Goal: Task Accomplishment & Management: Complete application form

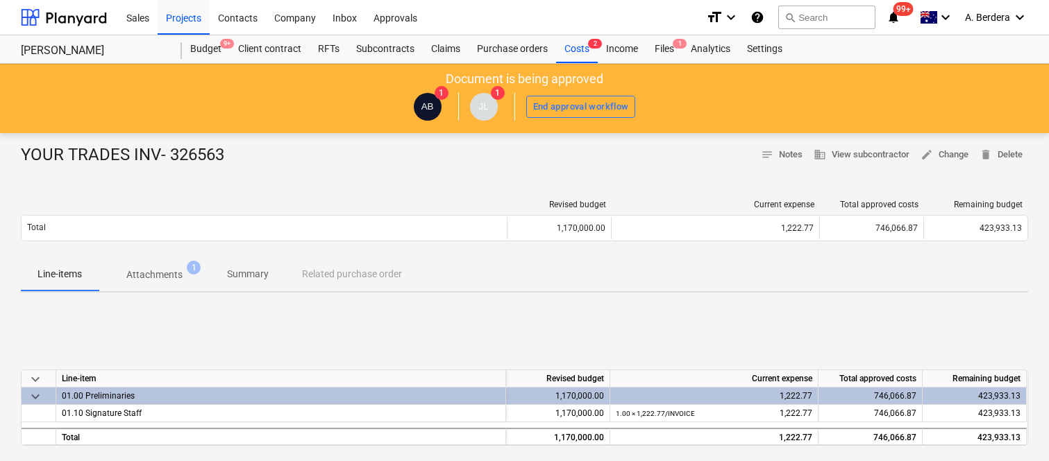
click at [668, 53] on div "Files 1" at bounding box center [664, 49] width 36 height 28
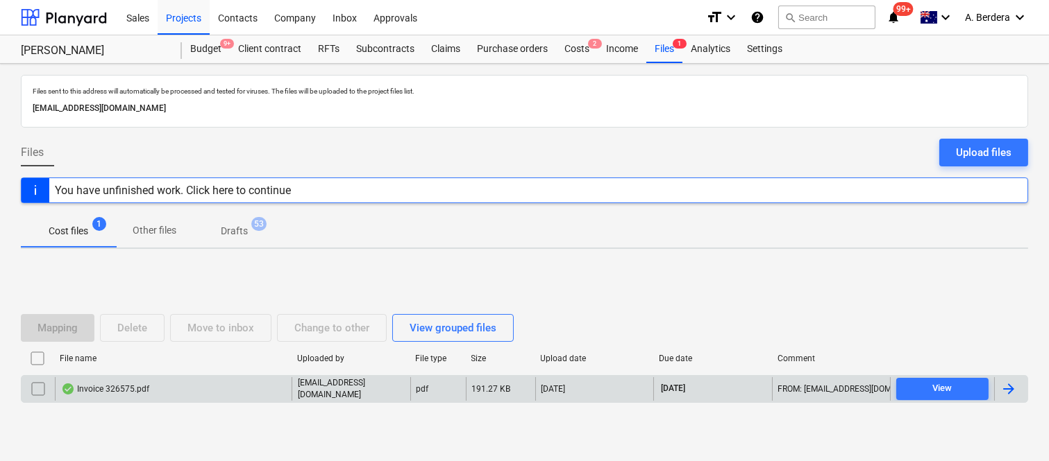
click at [203, 389] on div "Invoice 326575.pdf" at bounding box center [173, 390] width 237 height 24
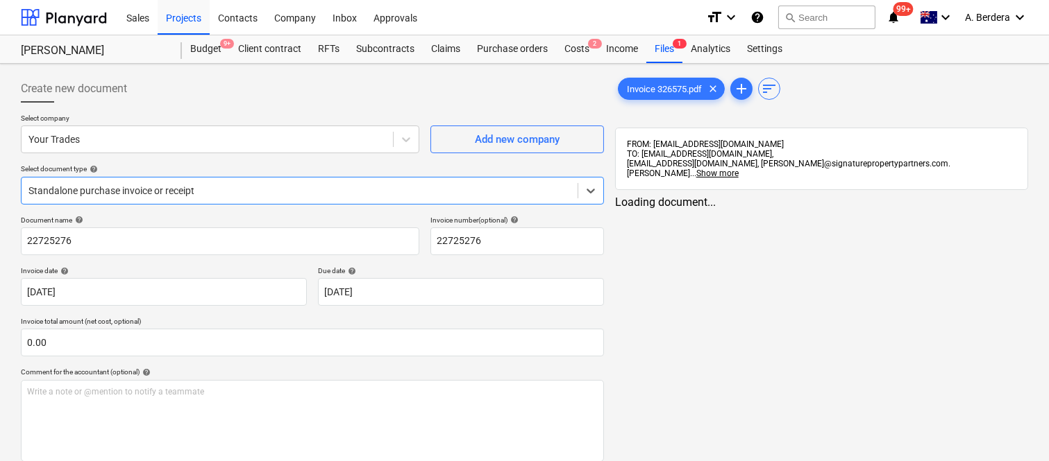
type input "22725276"
type input "[DATE]"
type input "23 Oct 2025"
click at [259, 184] on div at bounding box center [299, 191] width 542 height 14
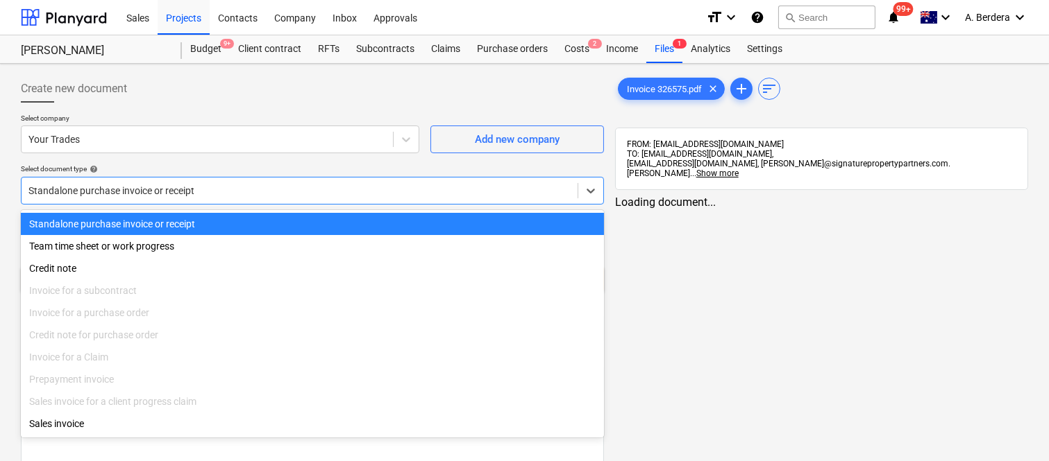
click at [282, 225] on div "Standalone purchase invoice or receipt" at bounding box center [312, 224] width 583 height 22
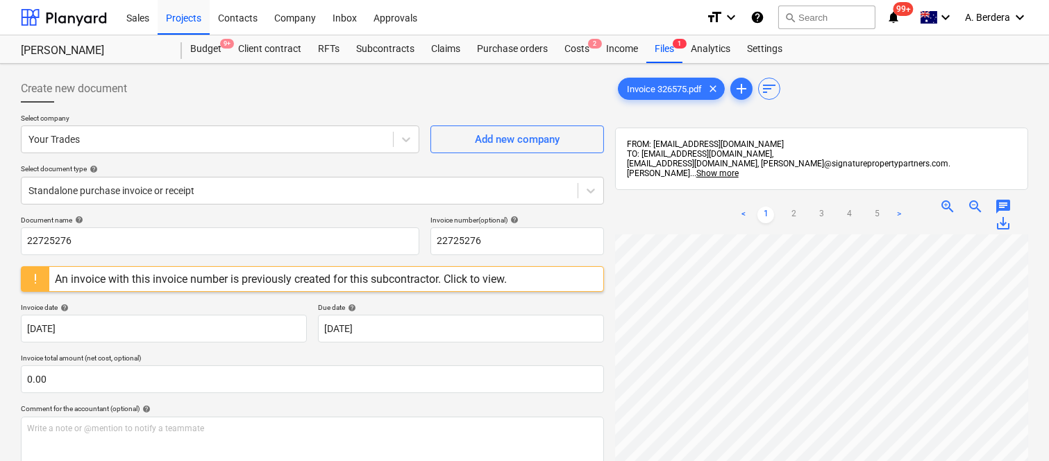
scroll to position [80, 230]
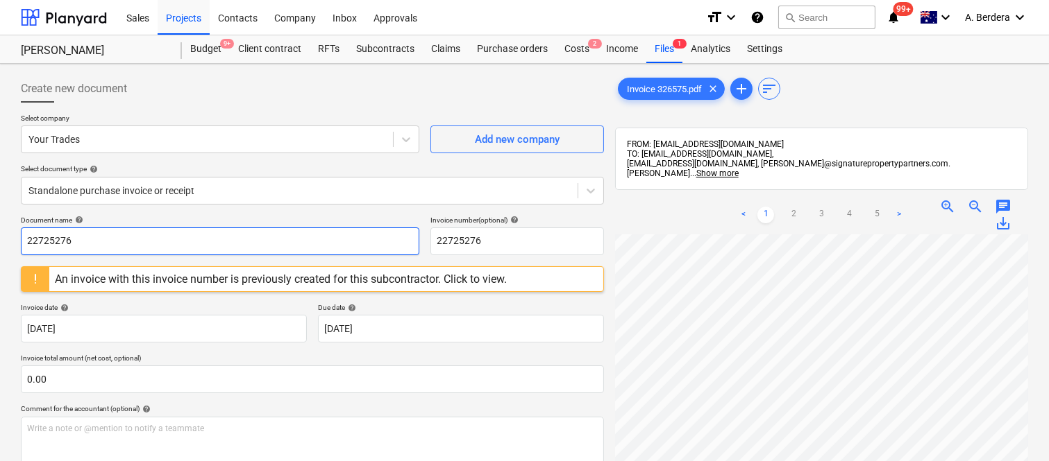
click at [147, 231] on input "22725276" at bounding box center [220, 242] width 398 height 28
click at [149, 232] on input "22725276" at bounding box center [220, 242] width 398 height 28
type input "y"
type input "YOUR TRADES 326575"
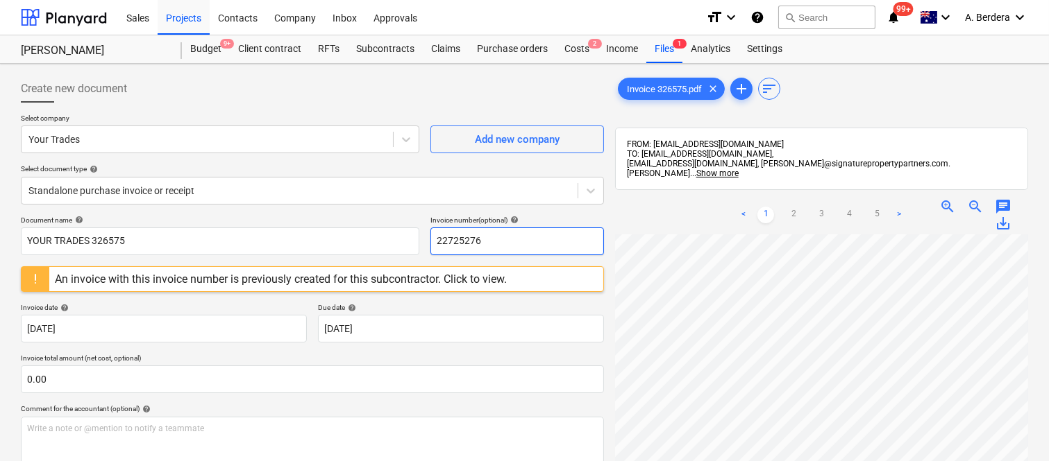
click at [474, 239] on input "22725276" at bounding box center [516, 242] width 173 height 28
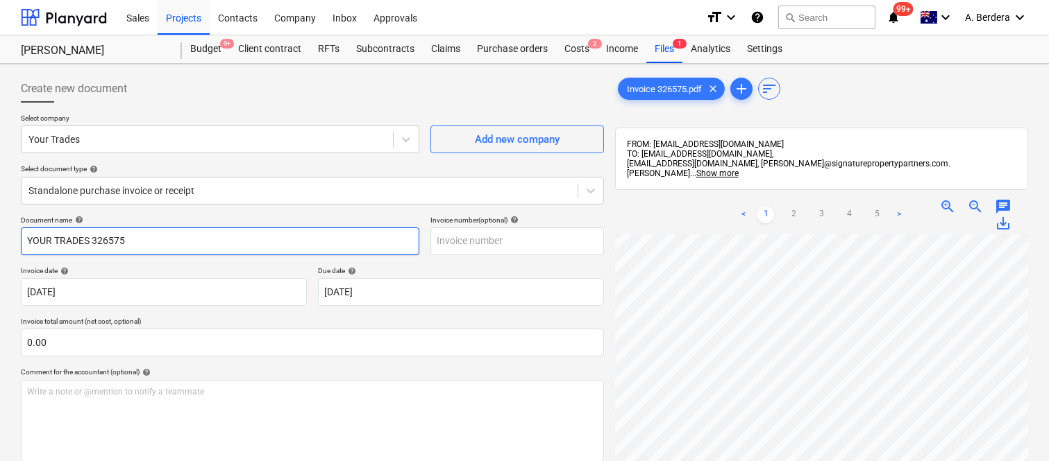
drag, startPoint x: 92, startPoint y: 240, endPoint x: 332, endPoint y: 276, distance: 242.8
click at [332, 276] on div "Document name help YOUR TRADES 326575 Invoice number (optional) help Invoice da…" at bounding box center [312, 397] width 583 height 363
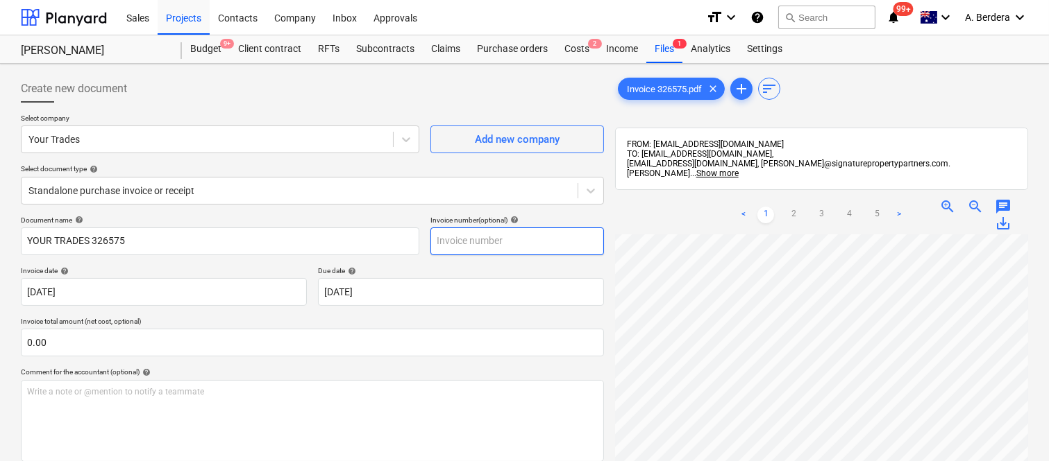
click at [472, 246] on input "text" at bounding box center [516, 242] width 173 height 28
paste input "326575"
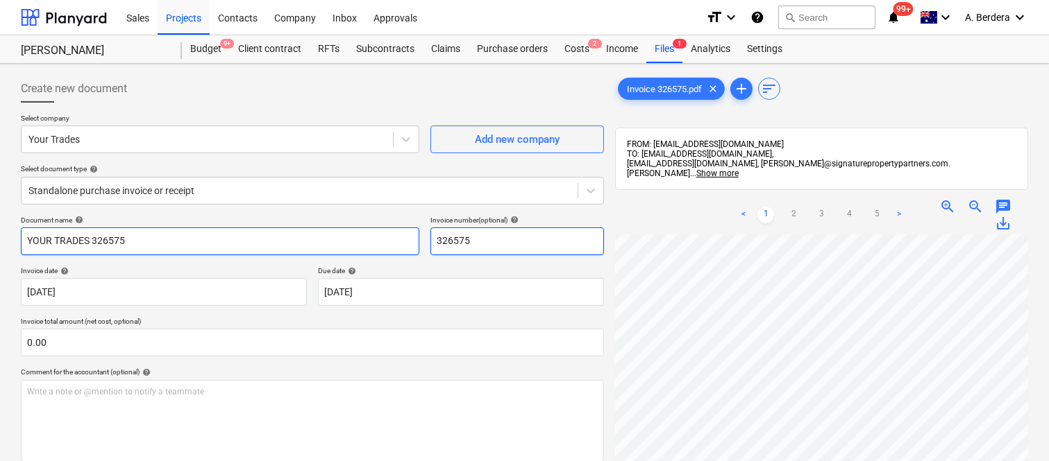
type input "326575"
click at [93, 239] on input "YOUR TRADES 326575" at bounding box center [220, 242] width 398 height 28
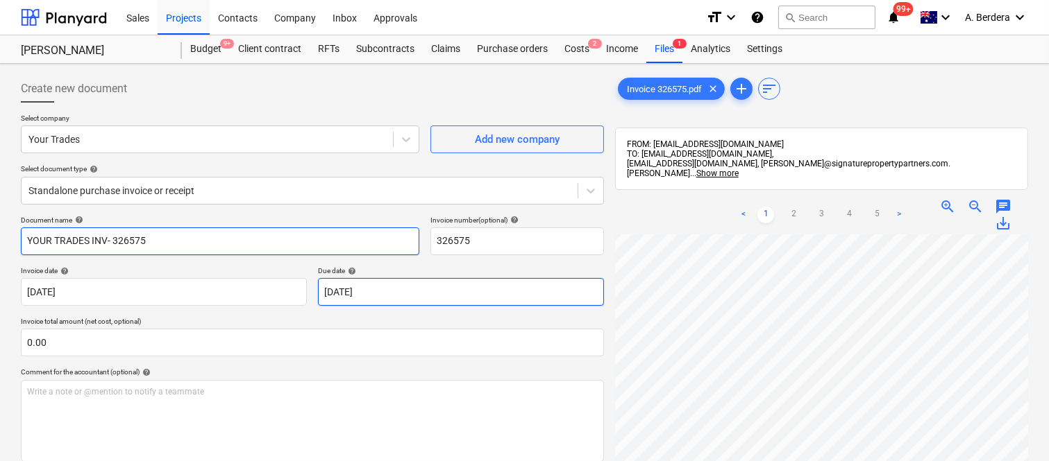
type input "YOUR TRADES INV- 326575"
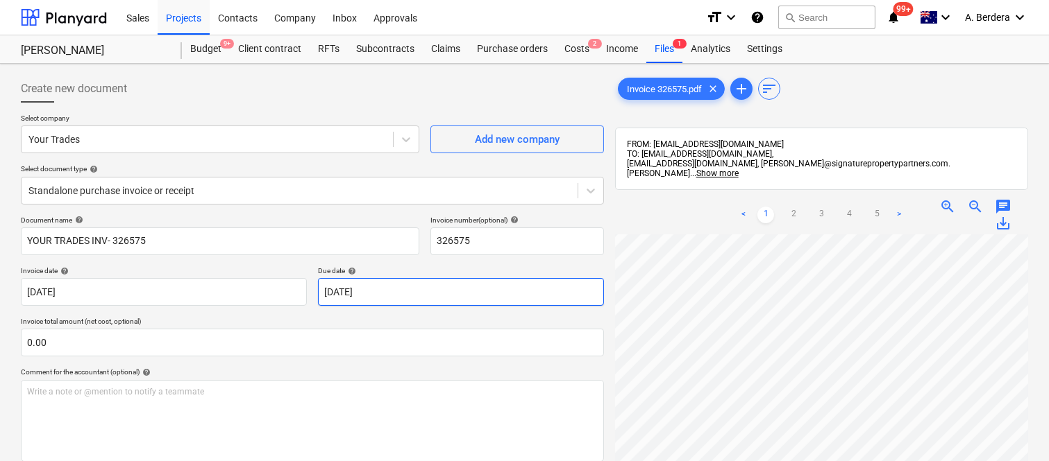
scroll to position [198, 0]
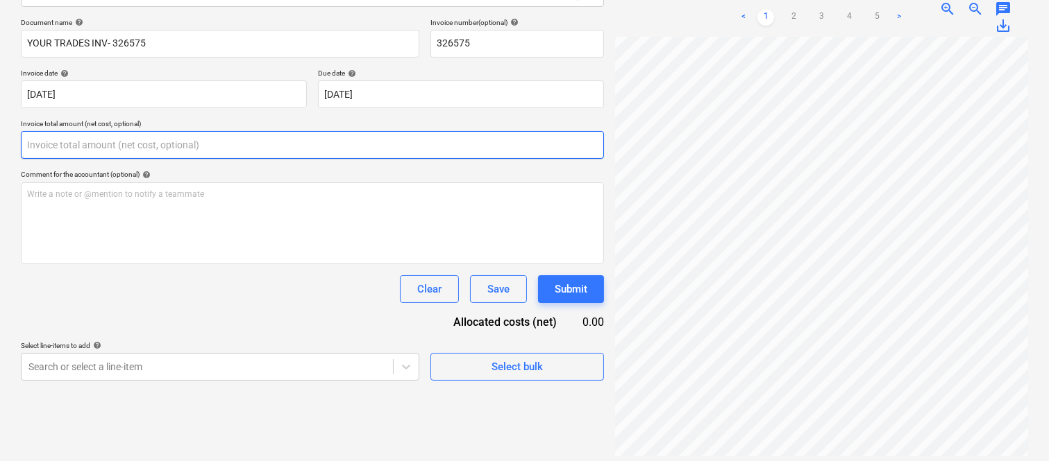
click at [187, 146] on input "text" at bounding box center [312, 145] width 583 height 28
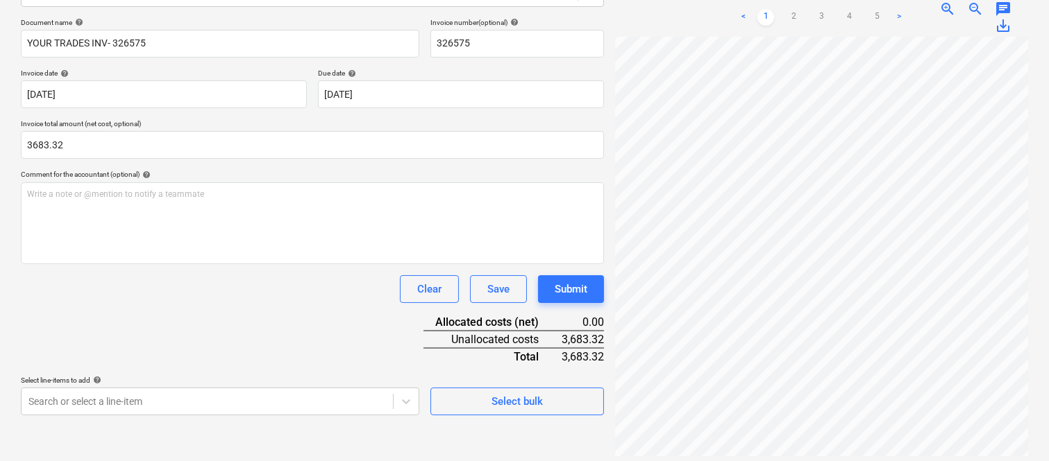
type input "3,683.32"
click at [240, 316] on div "Document name help YOUR TRADES INV- 326575 Invoice number (optional) help 32657…" at bounding box center [312, 217] width 583 height 398
drag, startPoint x: 226, startPoint y: 378, endPoint x: 229, endPoint y: 389, distance: 11.4
click at [226, 385] on div "Select line-items to add help" at bounding box center [220, 380] width 398 height 9
click at [229, 264] on body "Sales Projects Contacts Company Inbox Approvals format_size keyboard_arrow_down…" at bounding box center [524, 32] width 1049 height 461
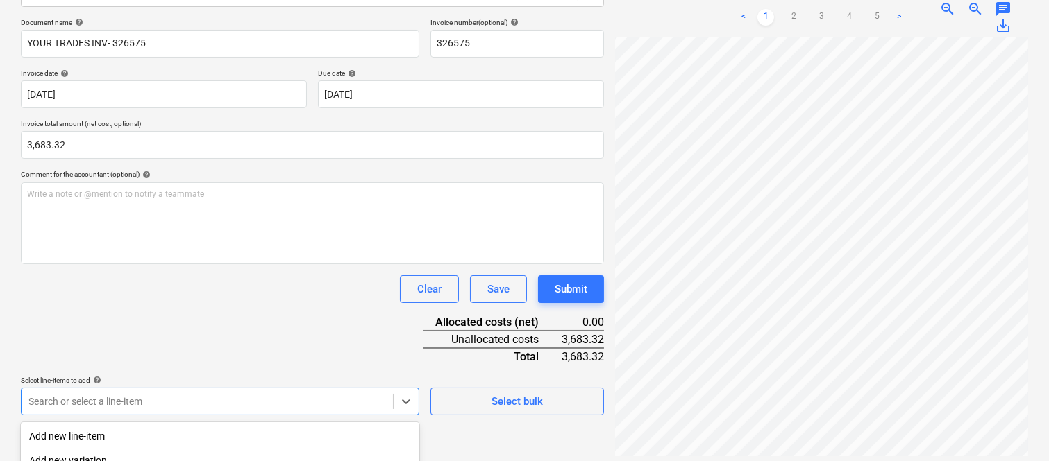
scroll to position [369, 0]
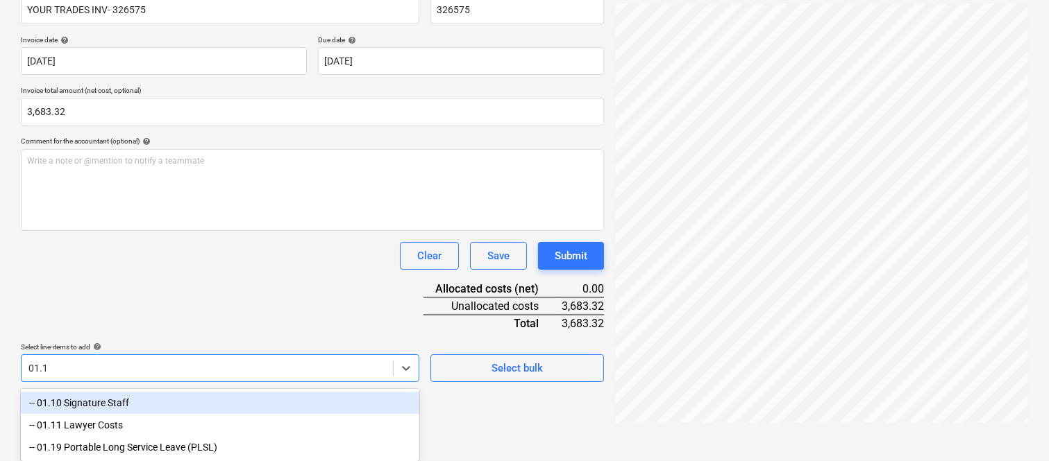
type input "01.10"
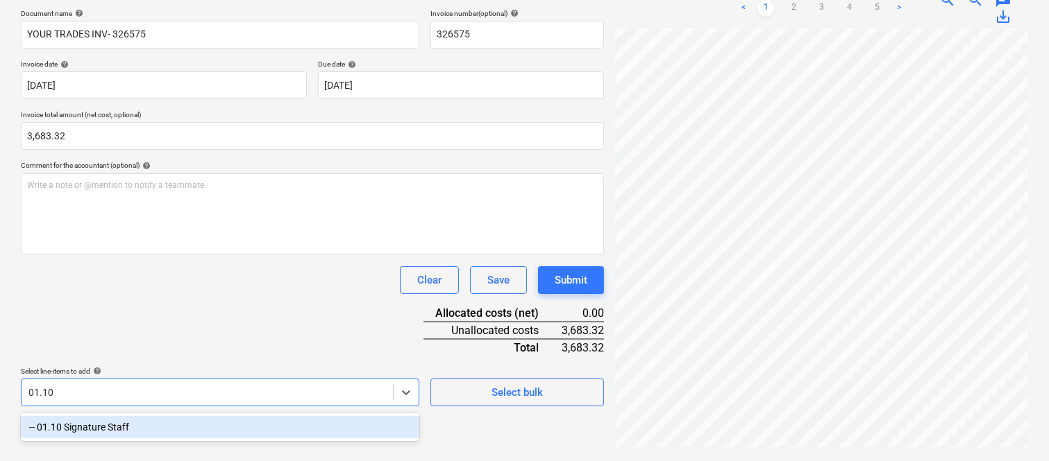
scroll to position [198, 0]
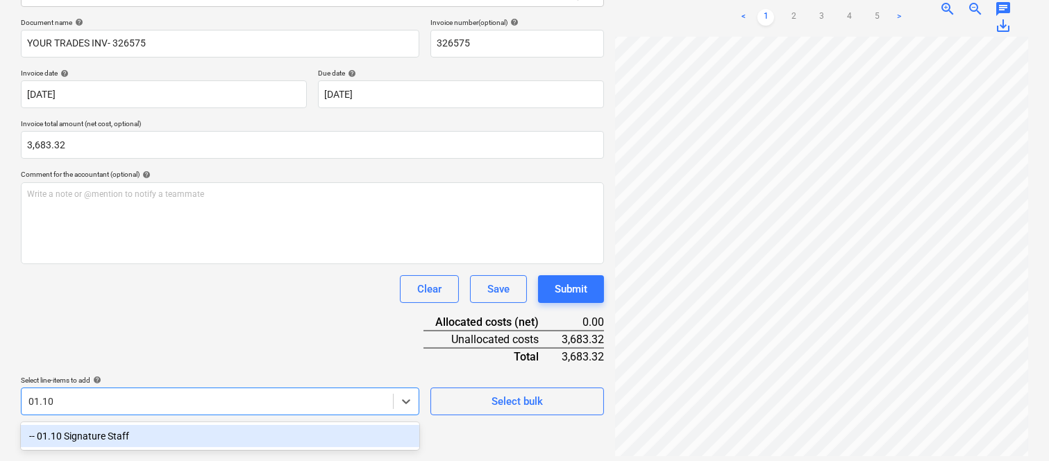
click at [240, 431] on div "-- 01.10 Signature Staff" at bounding box center [220, 436] width 398 height 22
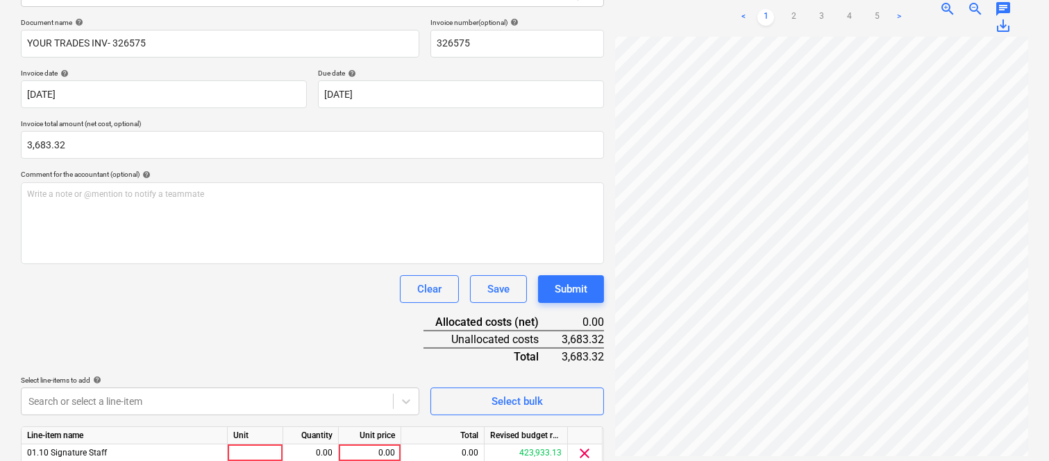
click at [235, 311] on div "Document name help YOUR TRADES INV- 326575 Invoice number (optional) help 32657…" at bounding box center [312, 262] width 583 height 489
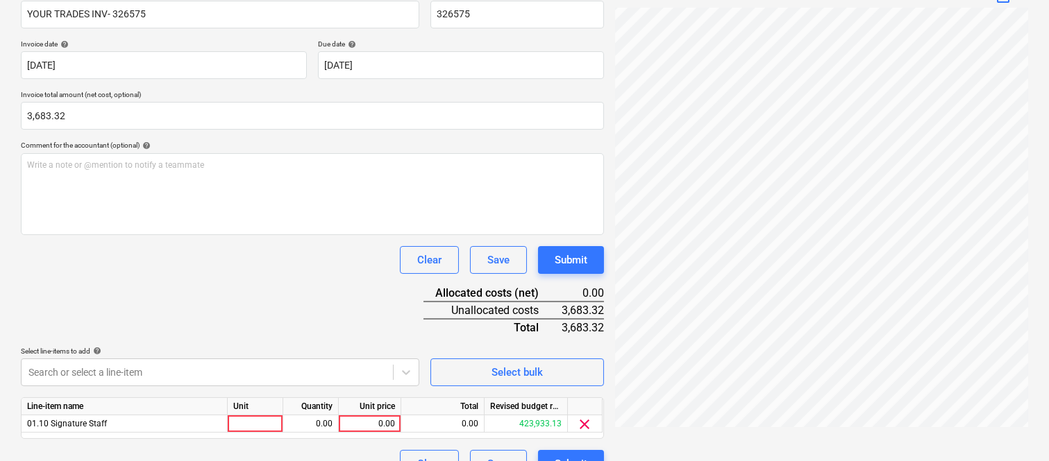
scroll to position [255, 0]
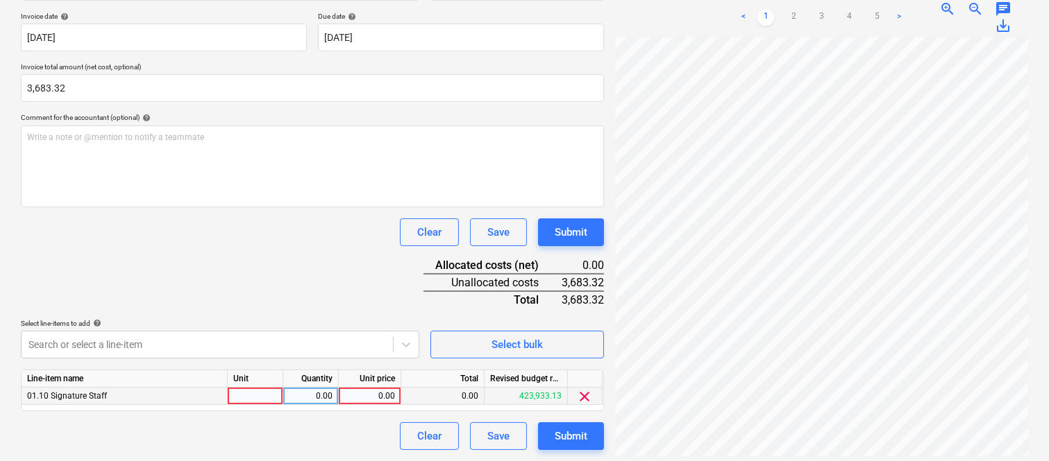
click at [255, 400] on div at bounding box center [256, 396] width 56 height 17
type input "INVOICE"
click at [330, 400] on div "0.00" at bounding box center [311, 396] width 44 height 17
type input "1"
click at [373, 393] on div "0.00" at bounding box center [369, 396] width 51 height 17
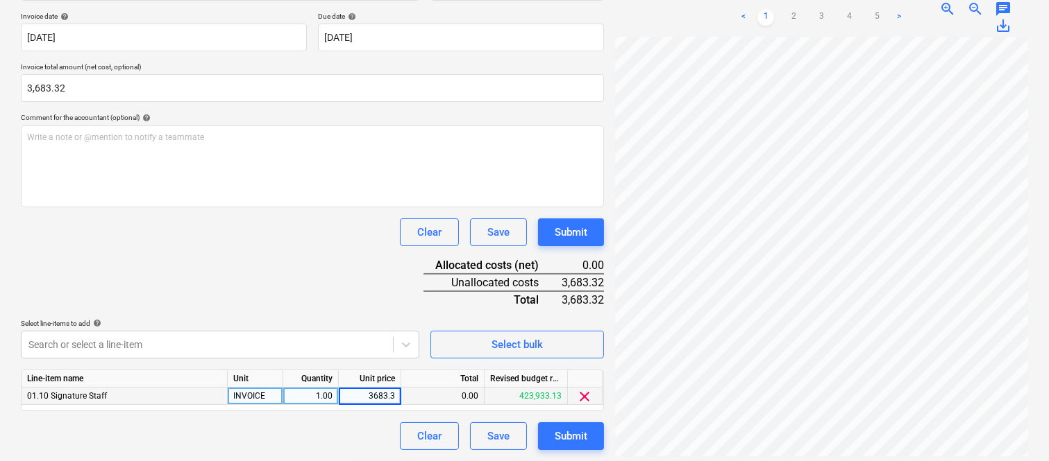
type input "3683.32"
click at [320, 420] on div "Document name help YOUR TRADES INV- 326575 Invoice number (optional) help 32657…" at bounding box center [312, 205] width 583 height 489
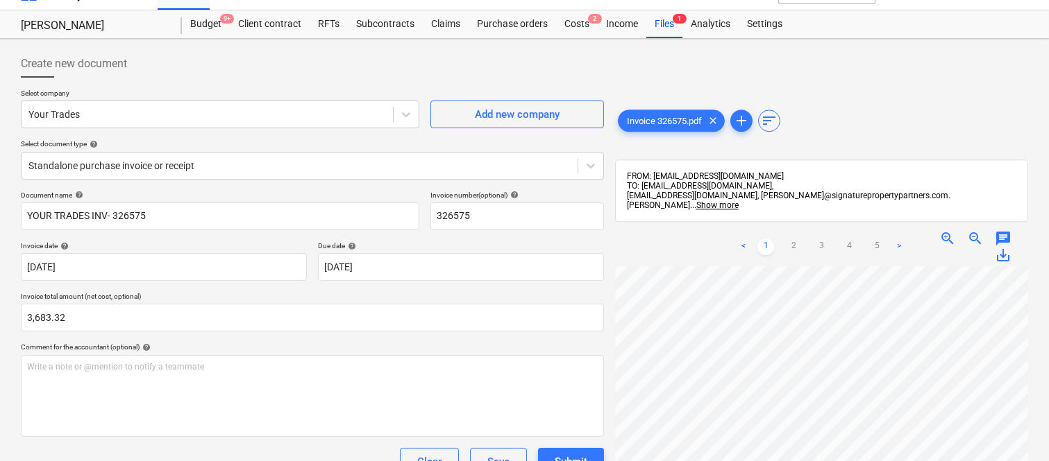
scroll to position [0, 0]
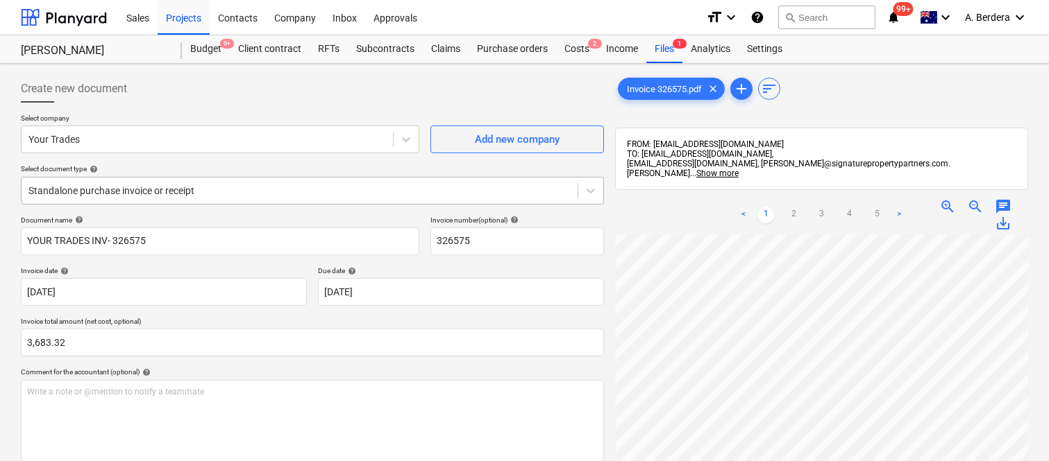
click at [296, 184] on div at bounding box center [299, 191] width 542 height 14
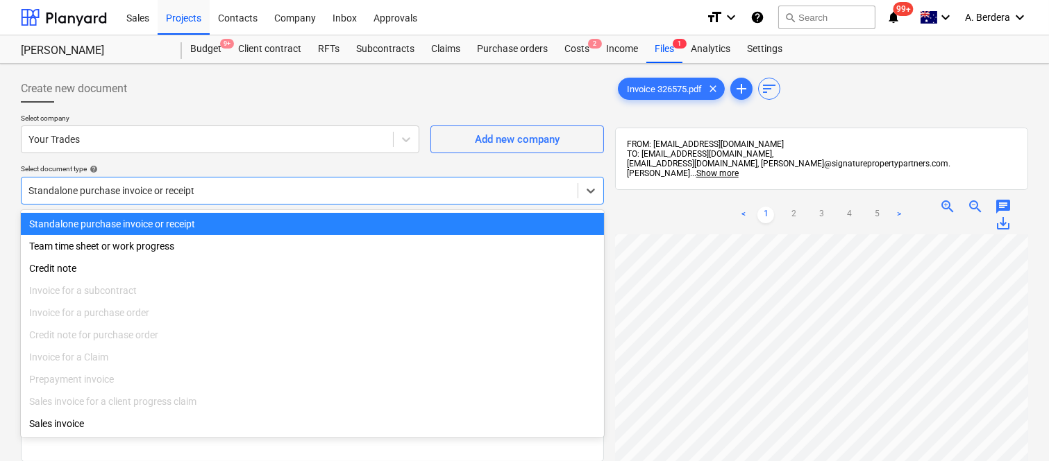
click at [312, 220] on div "Standalone purchase invoice or receipt" at bounding box center [312, 224] width 583 height 22
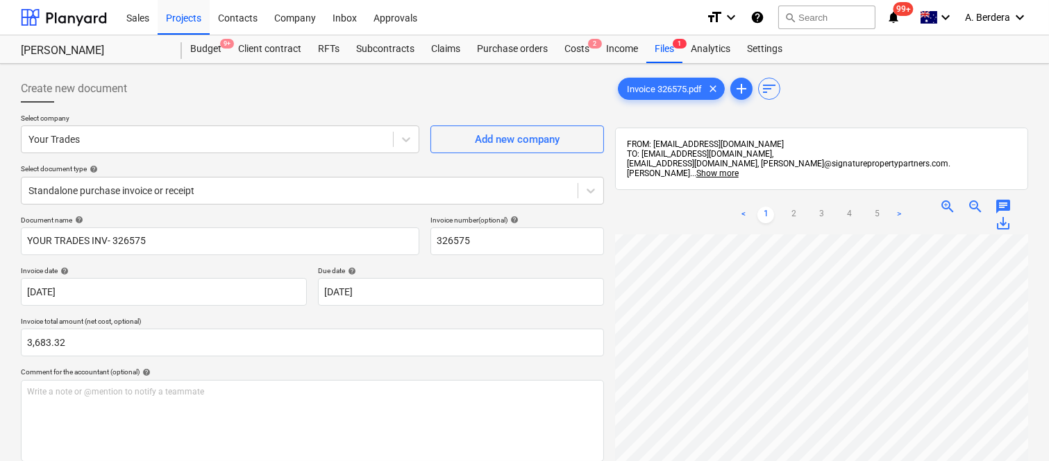
scroll to position [234, 178]
click at [876, 461] on html "Sales Projects Contacts Company Inbox Approvals format_size keyboard_arrow_down…" at bounding box center [524, 230] width 1049 height 461
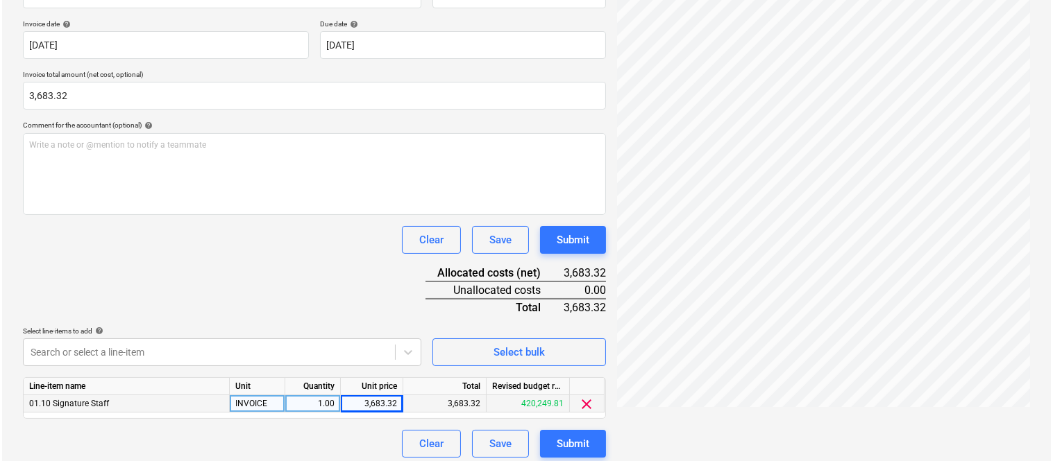
scroll to position [255, 0]
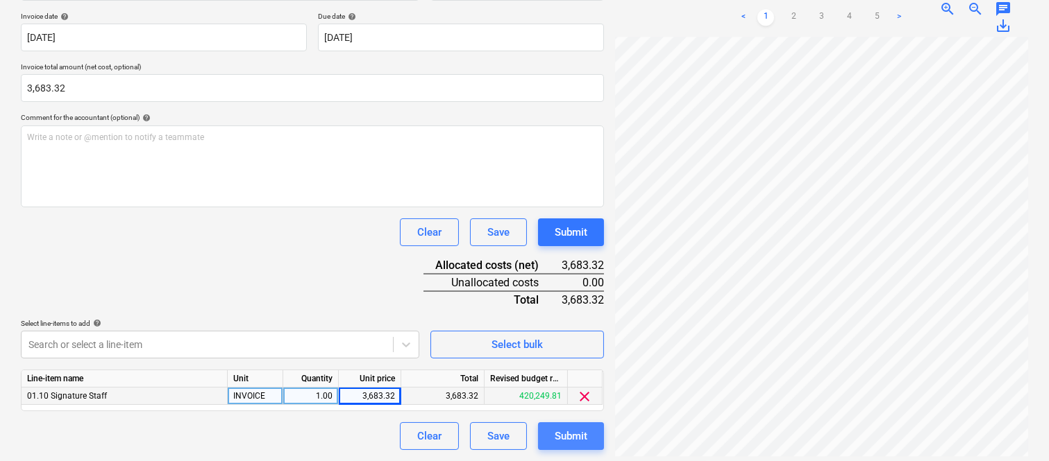
click at [586, 432] on div "Submit" at bounding box center [570, 436] width 33 height 18
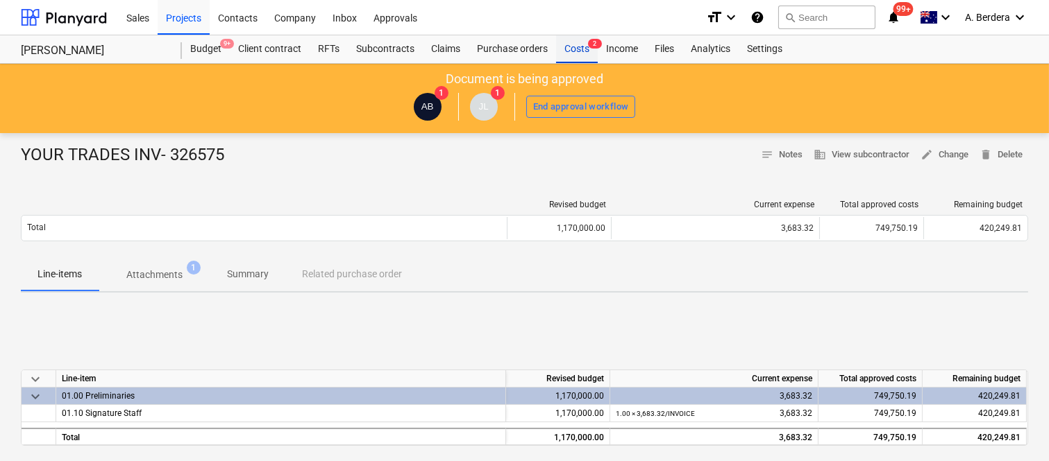
click at [576, 49] on div "Costs 2" at bounding box center [577, 49] width 42 height 28
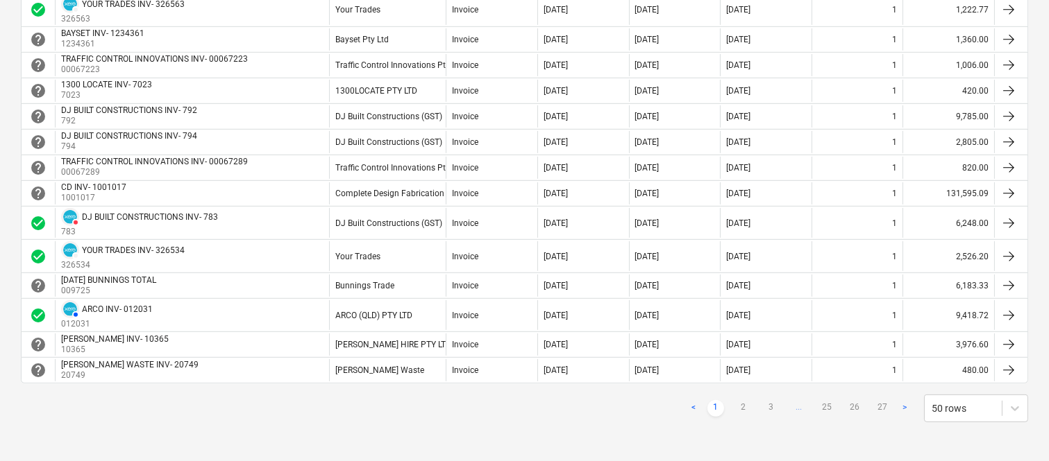
scroll to position [1233, 0]
click at [746, 407] on link "2" at bounding box center [743, 408] width 17 height 17
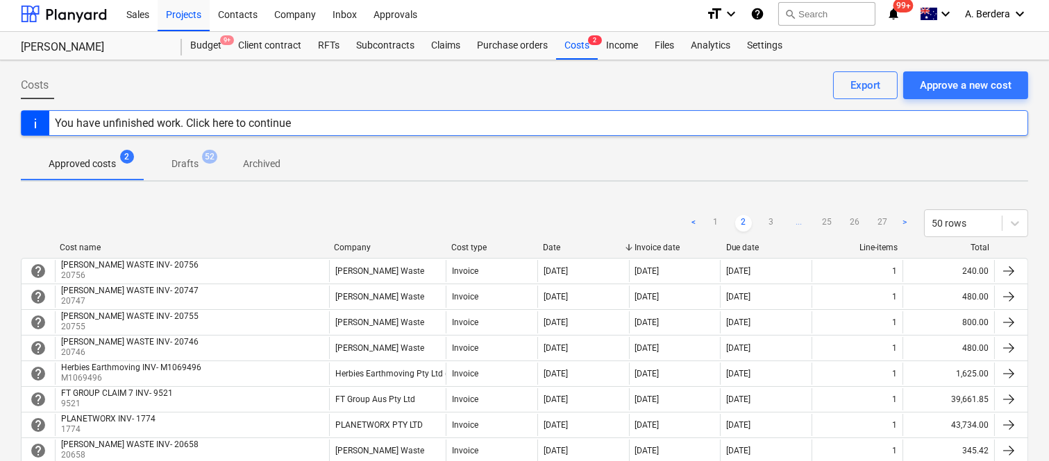
scroll to position [0, 0]
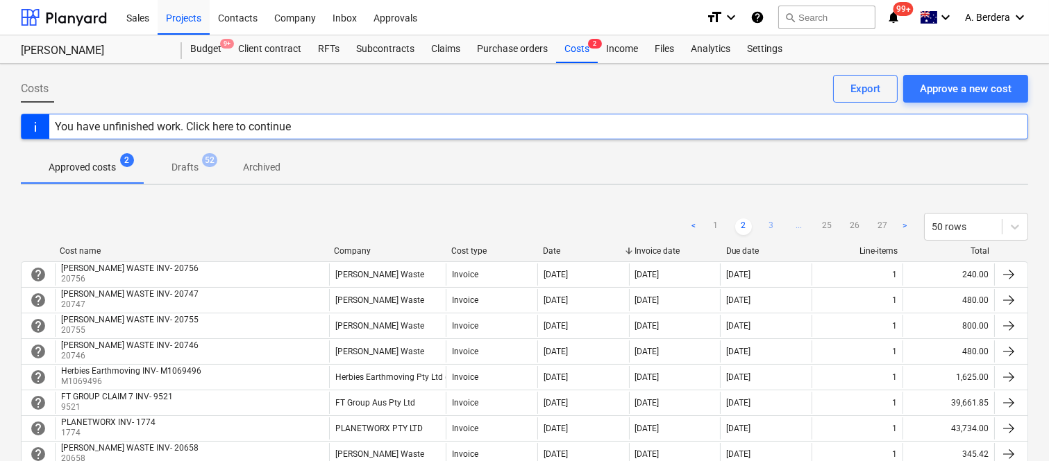
click at [772, 219] on link "3" at bounding box center [771, 227] width 17 height 17
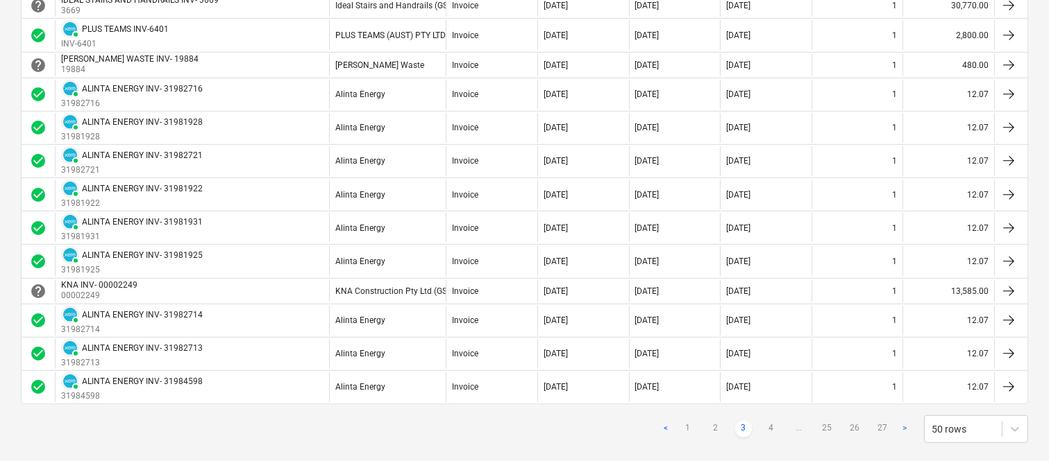
scroll to position [1413, 0]
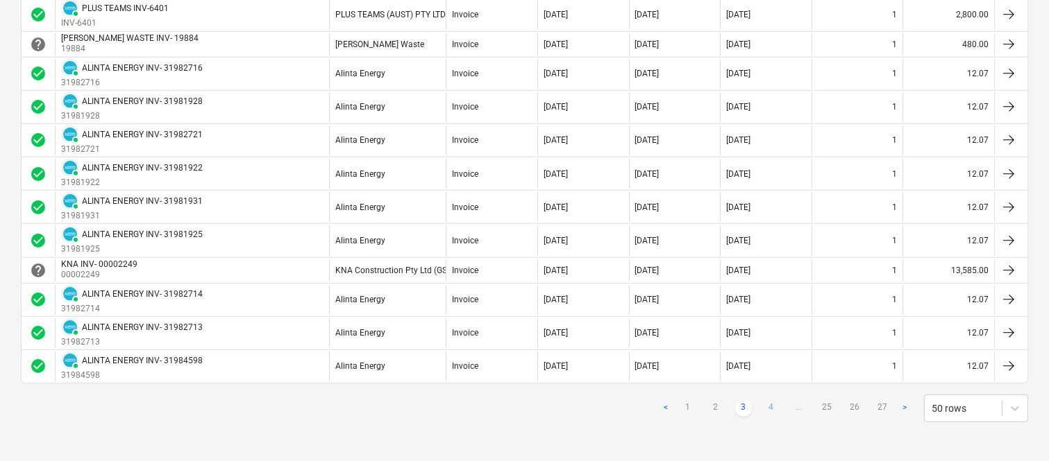
click at [770, 408] on link "4" at bounding box center [771, 408] width 17 height 17
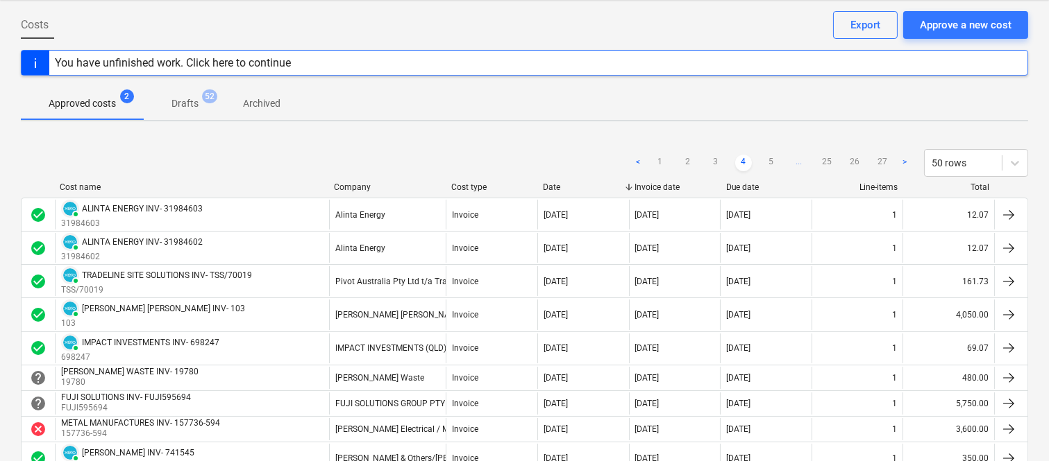
scroll to position [33, 0]
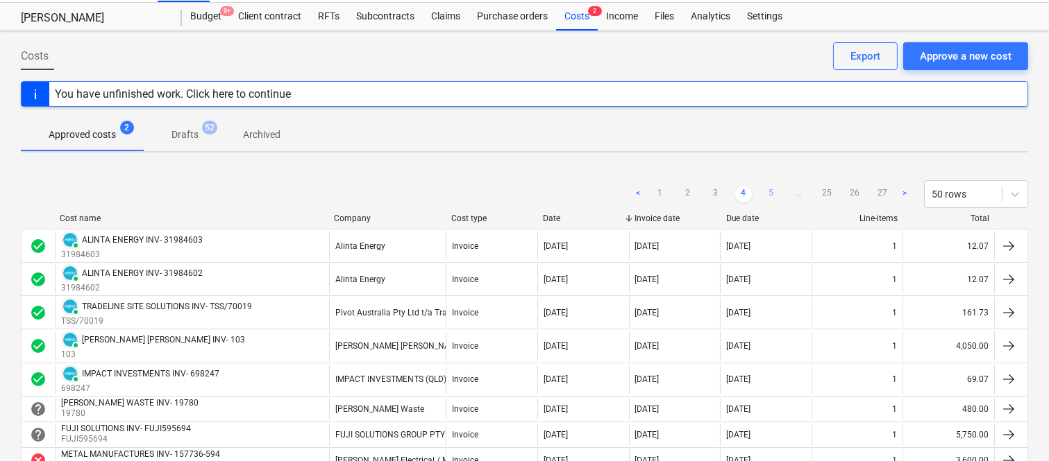
click at [769, 186] on link "5" at bounding box center [771, 194] width 17 height 17
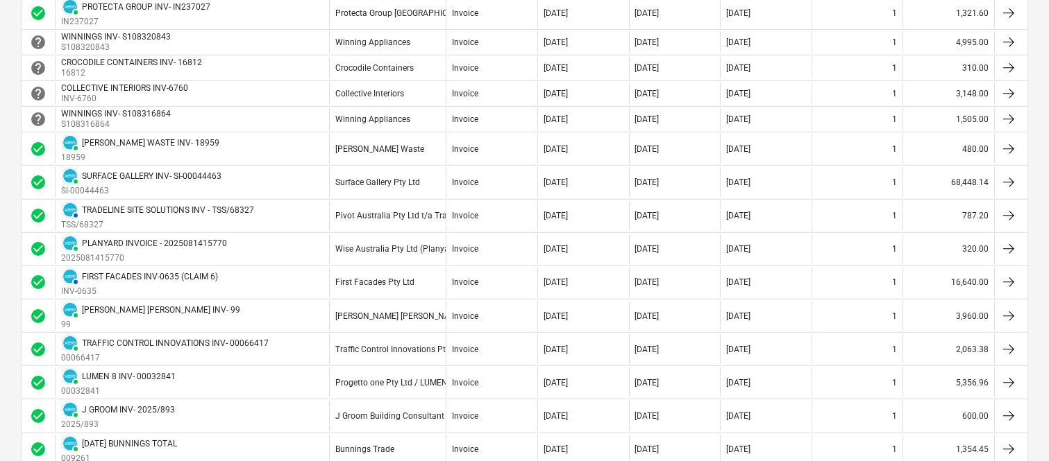
scroll to position [1266, 0]
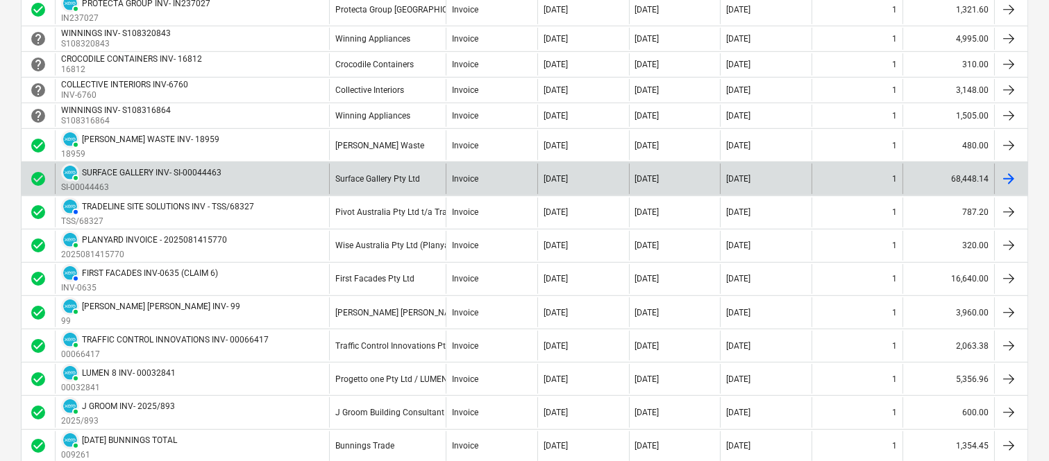
click at [421, 172] on div "Surface Gallery Pty Ltd" at bounding box center [387, 179] width 117 height 30
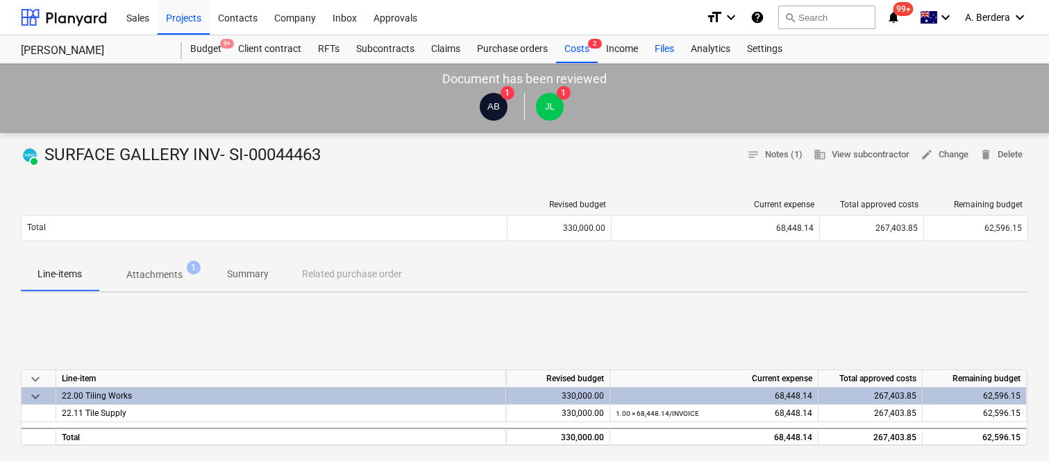
click at [665, 52] on div "Files" at bounding box center [664, 49] width 36 height 28
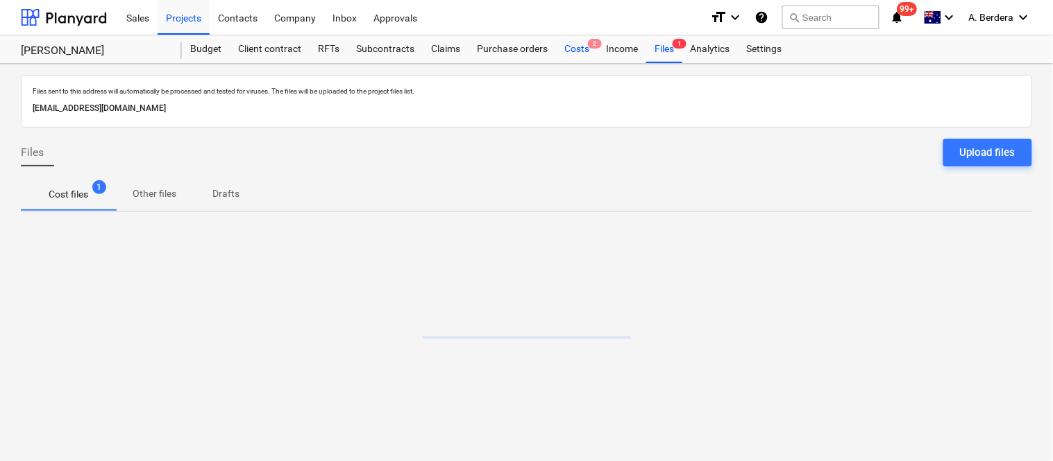
click at [573, 46] on div "Costs 2" at bounding box center [577, 49] width 42 height 28
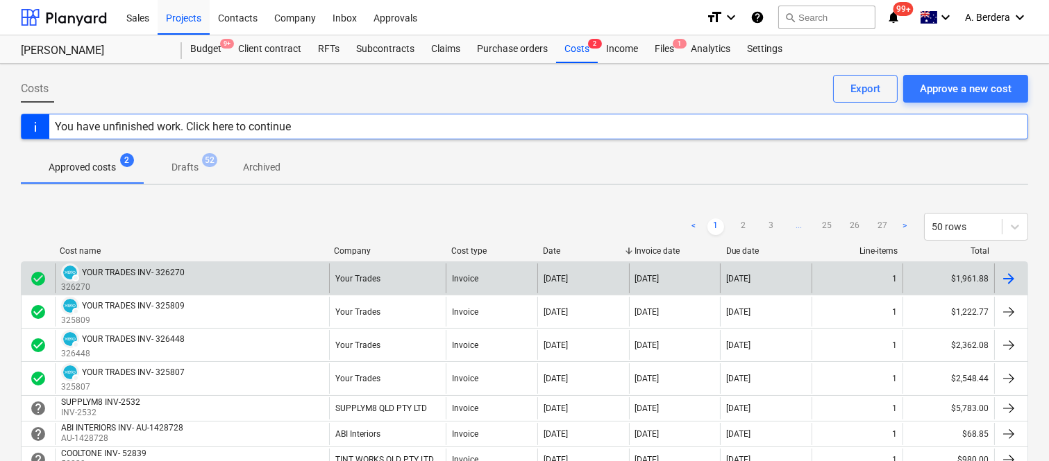
click at [418, 278] on div "Your Trades" at bounding box center [387, 279] width 117 height 30
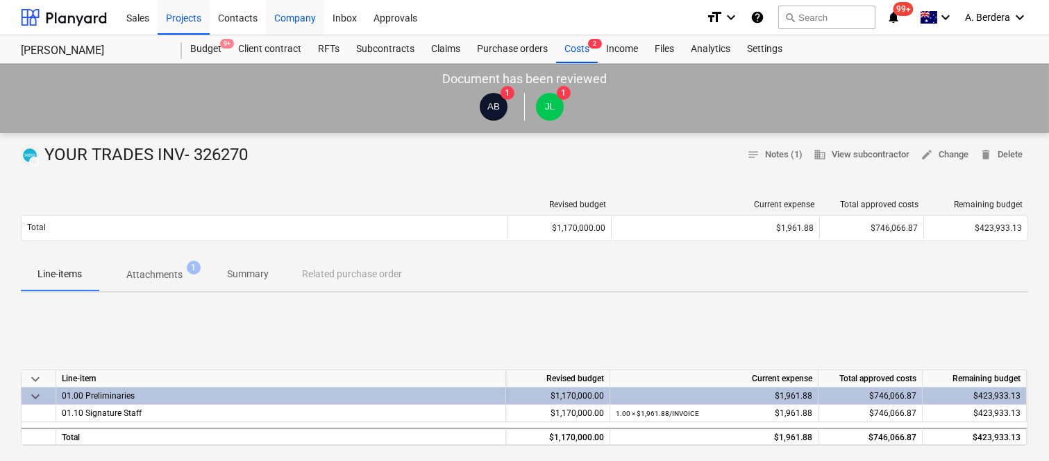
drag, startPoint x: 205, startPoint y: 52, endPoint x: 311, endPoint y: 8, distance: 114.8
click at [205, 52] on div "Budget 9+" at bounding box center [206, 49] width 48 height 28
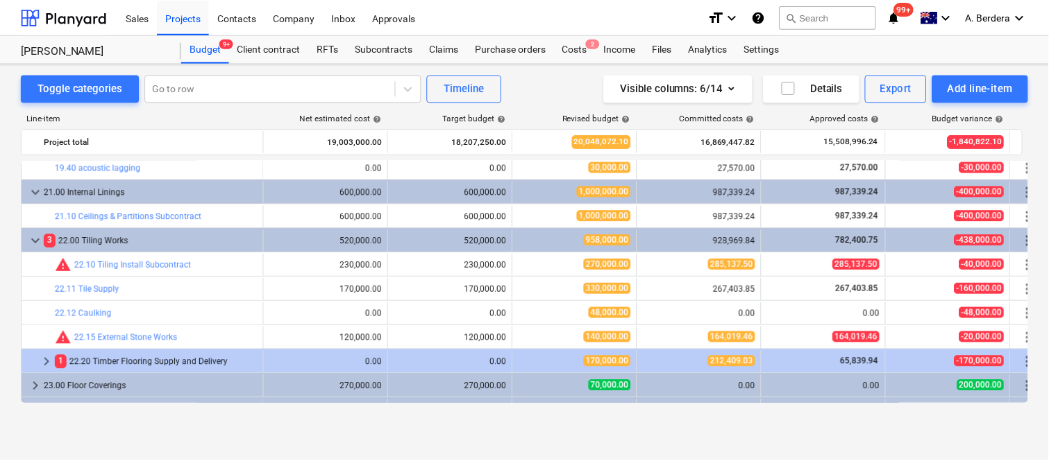
scroll to position [3187, 0]
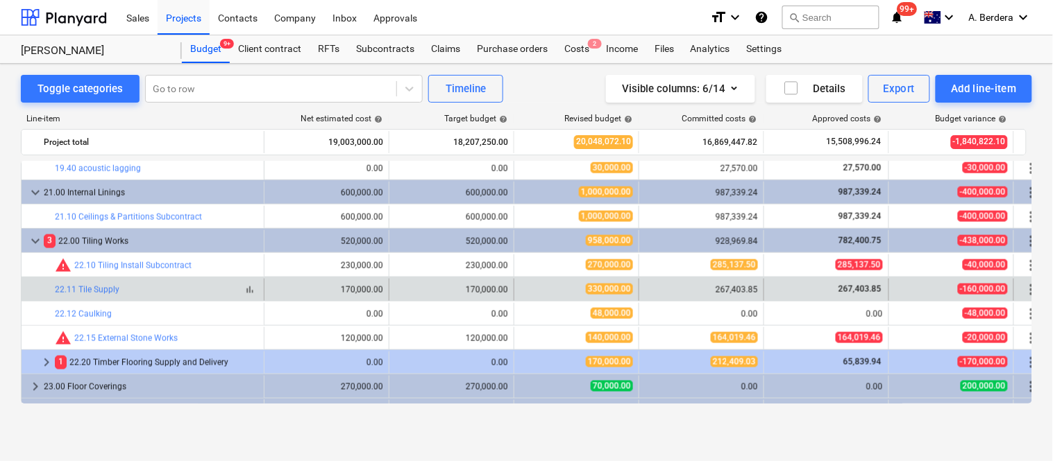
click at [251, 292] on span "bar_chart" at bounding box center [249, 290] width 11 height 11
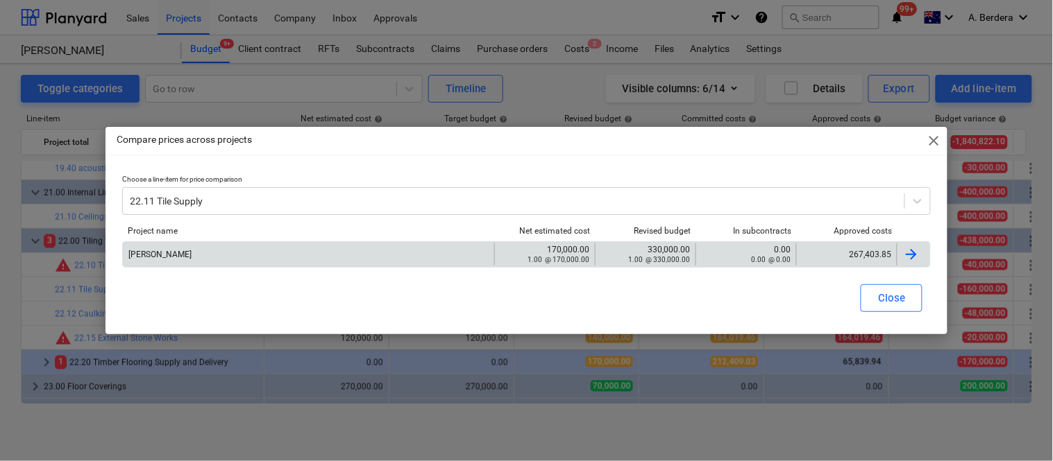
click at [868, 250] on div "267,403.85" at bounding box center [846, 255] width 89 height 10
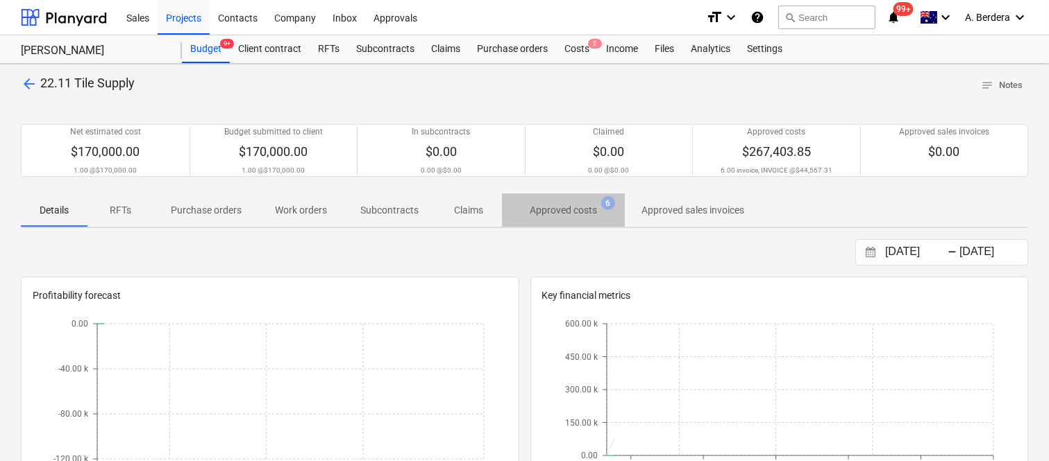
click at [579, 210] on p "Approved costs" at bounding box center [562, 210] width 67 height 15
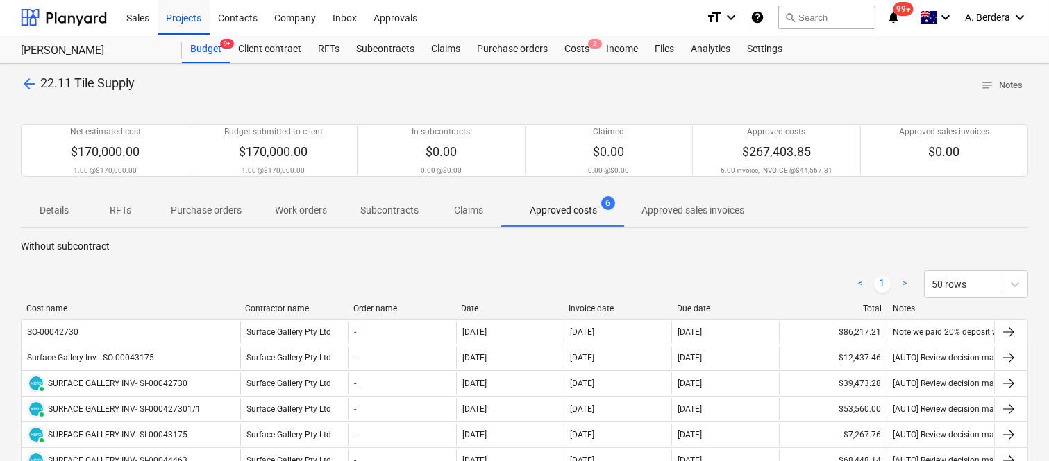
drag, startPoint x: 141, startPoint y: 307, endPoint x: 251, endPoint y: 302, distance: 110.5
click at [251, 302] on div "< 1 > 50 rows Cost name Contractor name Order name Date Invoice date Due date T…" at bounding box center [524, 391] width 1007 height 275
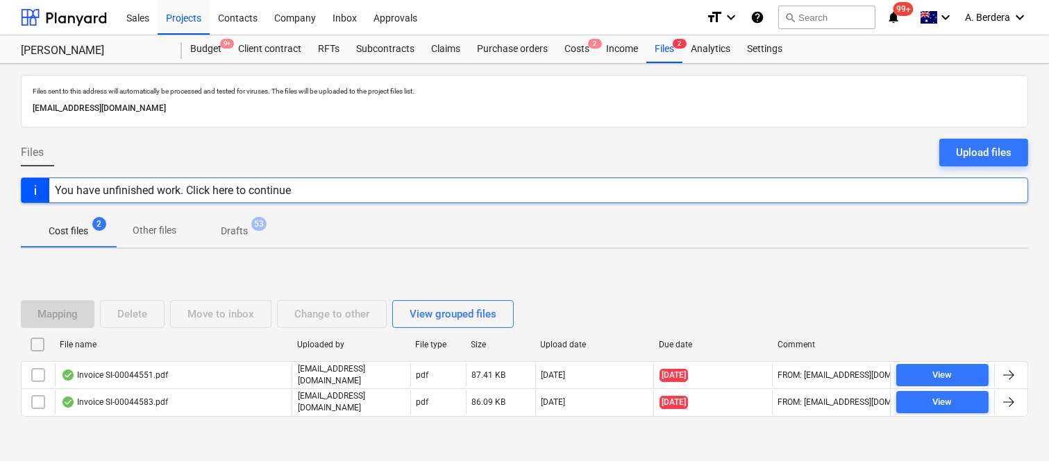
click at [208, 359] on div "File name Uploaded by File type Size Upload date Due date Comment" at bounding box center [524, 348] width 1007 height 28
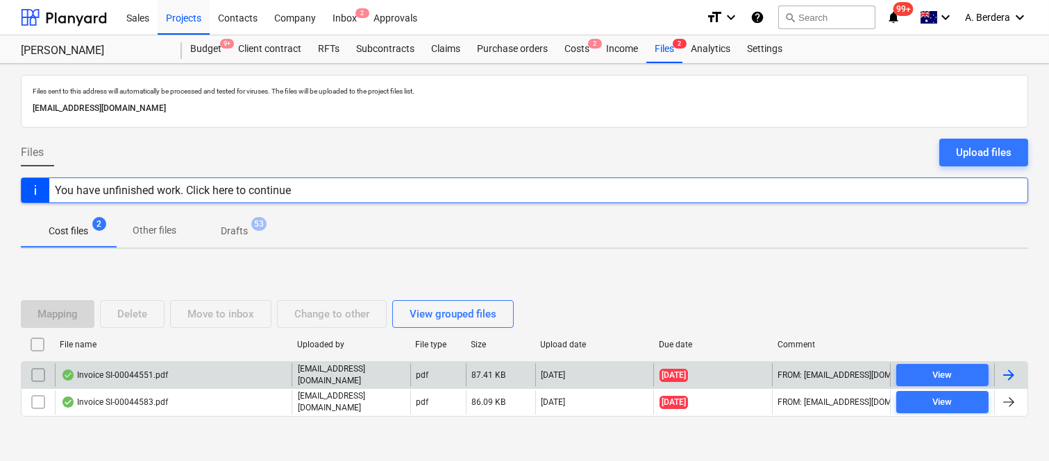
click at [238, 373] on div "Invoice SI-00044551.pdf" at bounding box center [173, 376] width 237 height 24
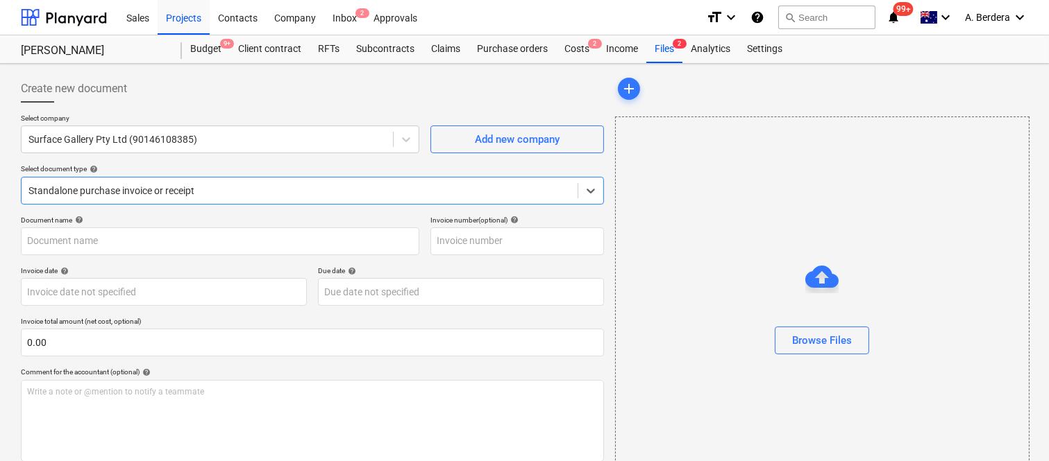
type input "SI-00044551"
type input "26 Aug 2025"
type input "[DATE]"
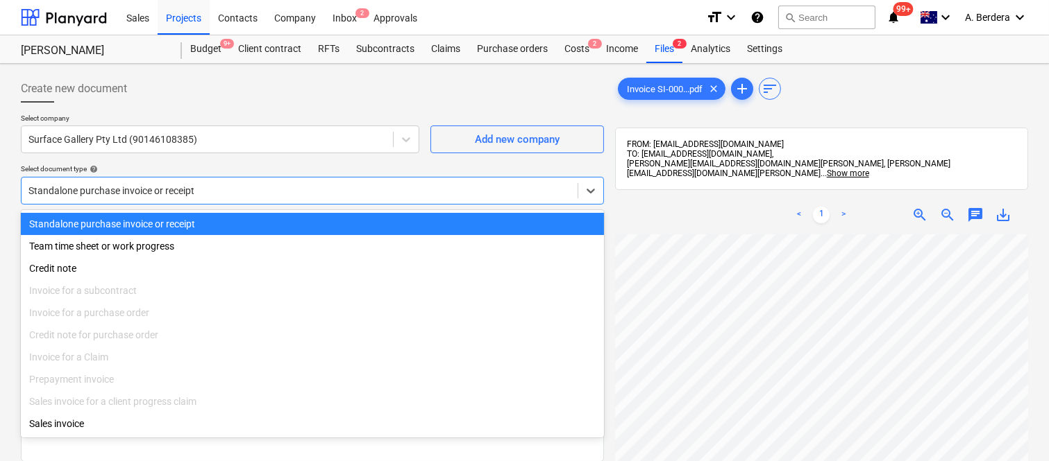
click at [246, 182] on div "Standalone purchase invoice or receipt" at bounding box center [300, 190] width 556 height 19
click at [236, 225] on div "Standalone purchase invoice or receipt" at bounding box center [312, 224] width 583 height 22
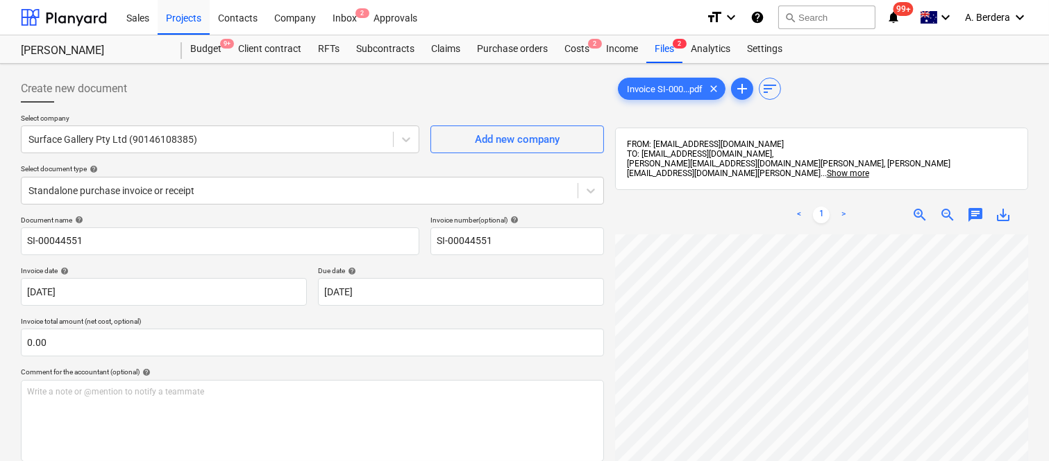
scroll to position [42, 195]
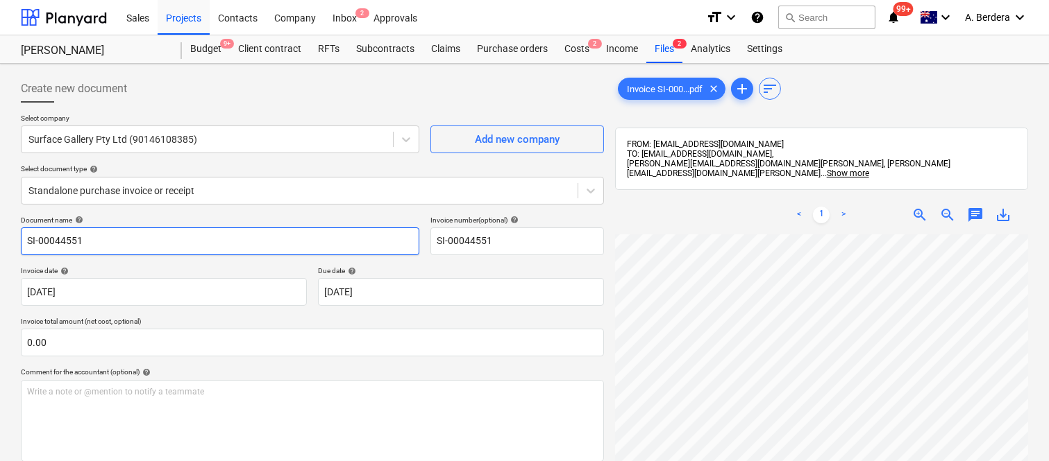
click at [26, 236] on input "SI-00044551" at bounding box center [220, 242] width 398 height 28
type input "SURFACE GALLERY INV- SI-00044551"
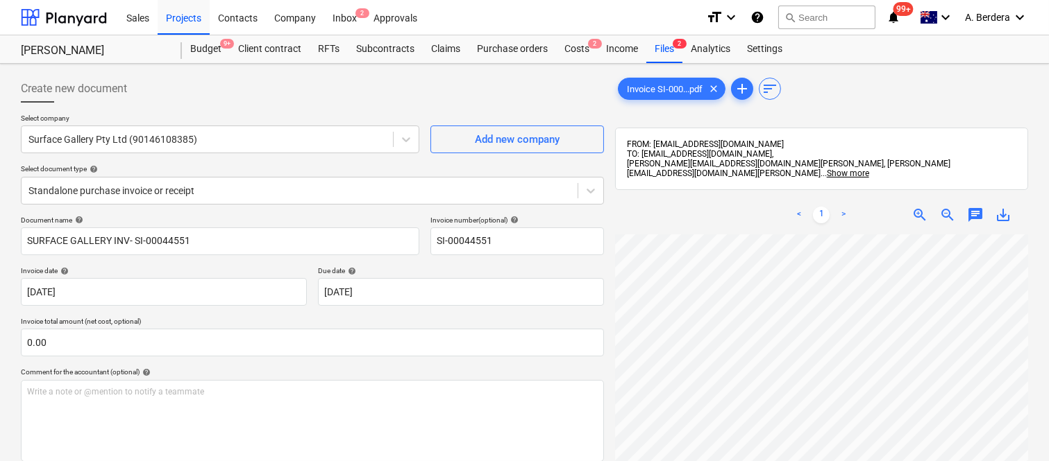
scroll to position [411, 2]
click at [760, 461] on html "Sales Projects Contacts Company Inbox 2 Approvals format_size keyboard_arrow_do…" at bounding box center [524, 230] width 1049 height 461
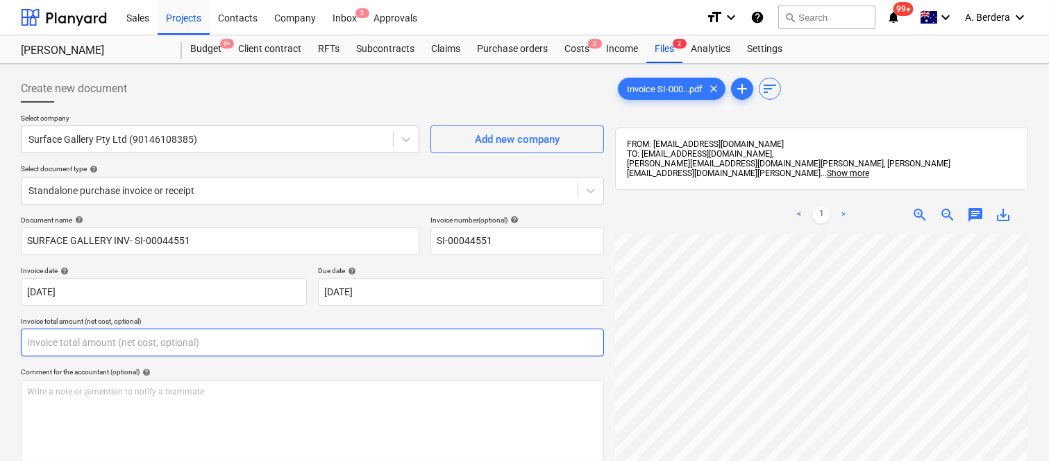
click at [151, 352] on input "text" at bounding box center [312, 343] width 583 height 28
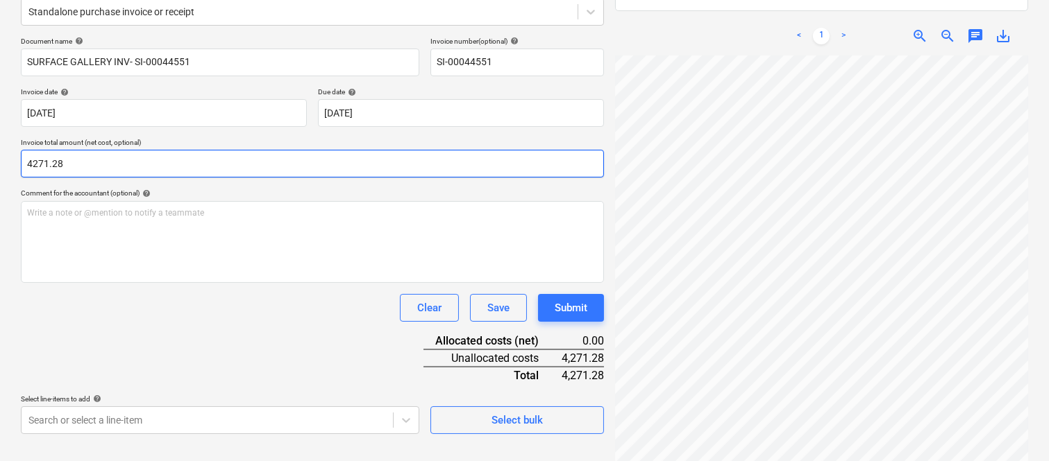
scroll to position [198, 0]
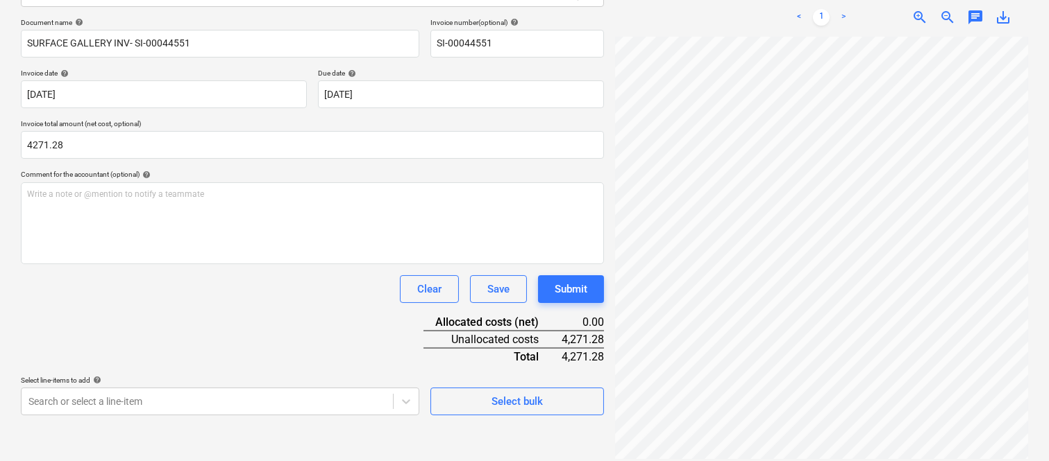
type input "4,271.28"
click at [171, 324] on div "Document name help SURFACE GALLERY INV- SI-00044551 Invoice number (optional) h…" at bounding box center [312, 217] width 583 height 398
click at [187, 264] on body "Sales Projects Contacts Company Inbox 2 Approvals format_size keyboard_arrow_do…" at bounding box center [524, 32] width 1049 height 461
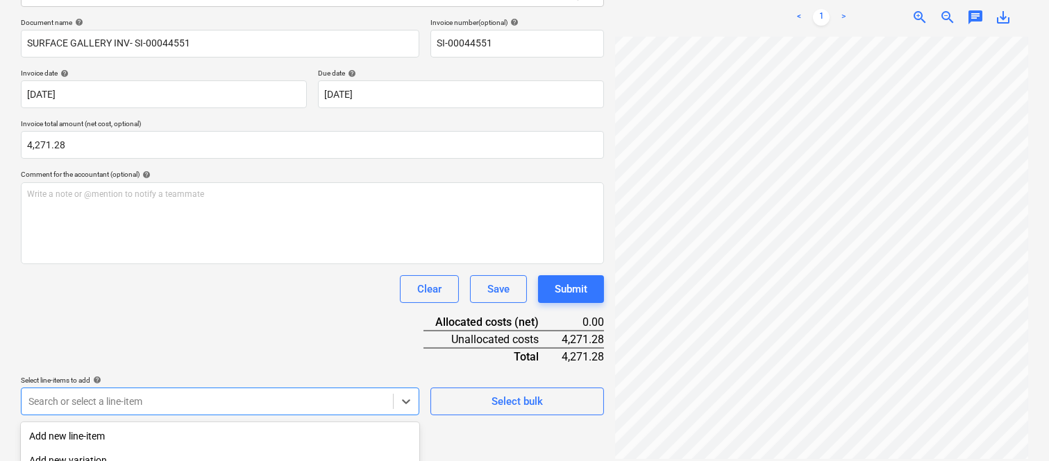
scroll to position [369, 0]
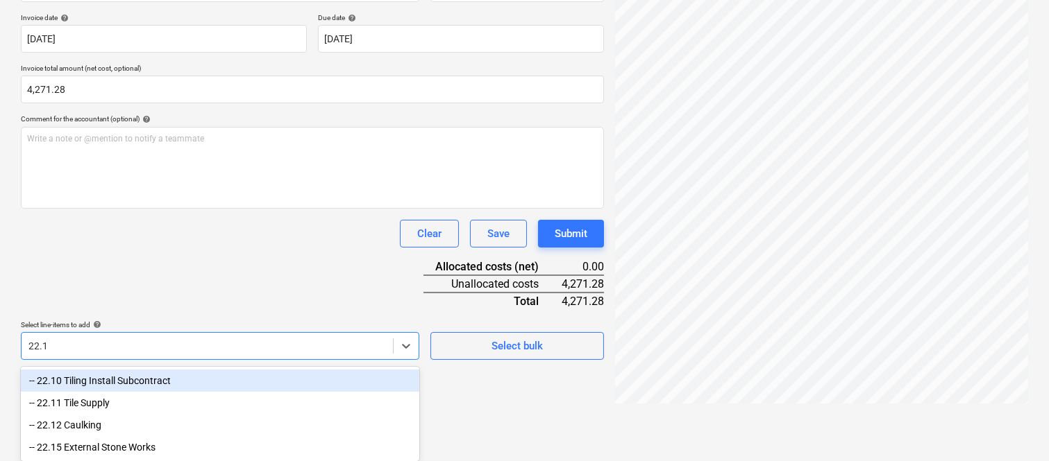
type input "22.11"
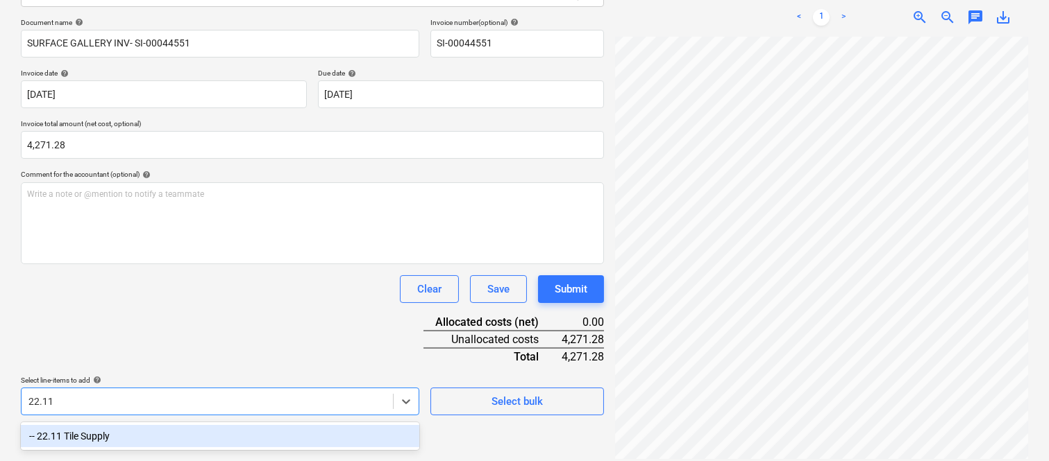
click at [183, 428] on div "-- 22.11 Tile Supply" at bounding box center [220, 436] width 398 height 22
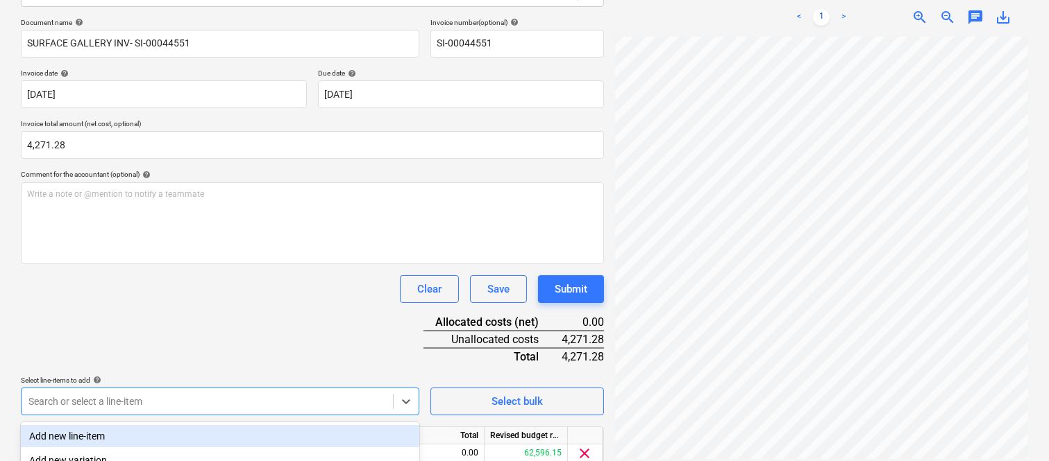
click at [121, 313] on div "Document name help SURFACE GALLERY INV- SI-00044551 Invoice number (optional) h…" at bounding box center [312, 262] width 583 height 489
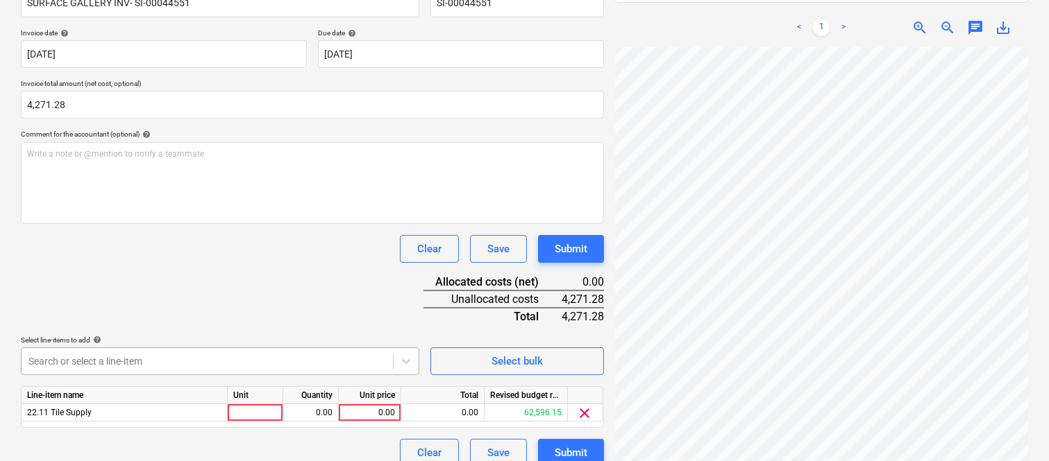
scroll to position [255, 0]
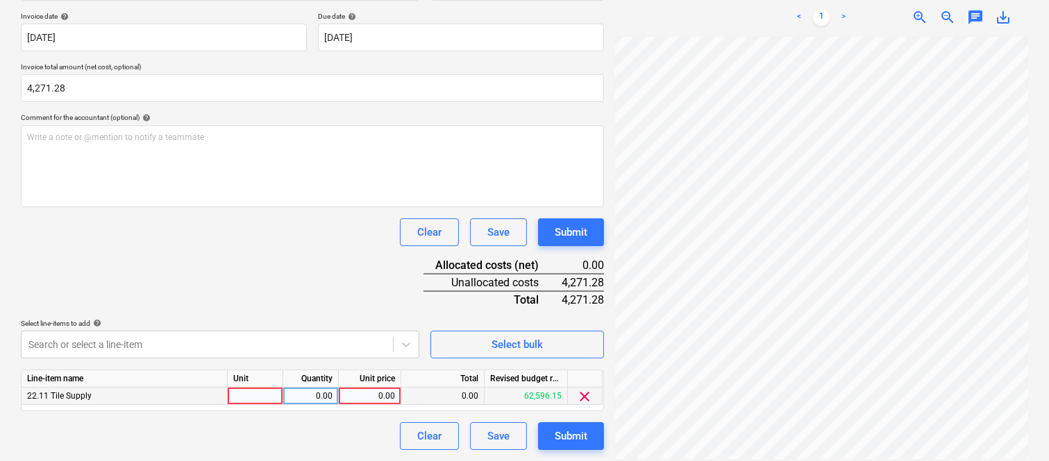
click at [260, 393] on div at bounding box center [256, 396] width 56 height 17
type input "INVOICE"
click at [308, 400] on div "0.00" at bounding box center [311, 396] width 44 height 17
type input "1"
click at [370, 399] on div "0.00" at bounding box center [369, 396] width 51 height 17
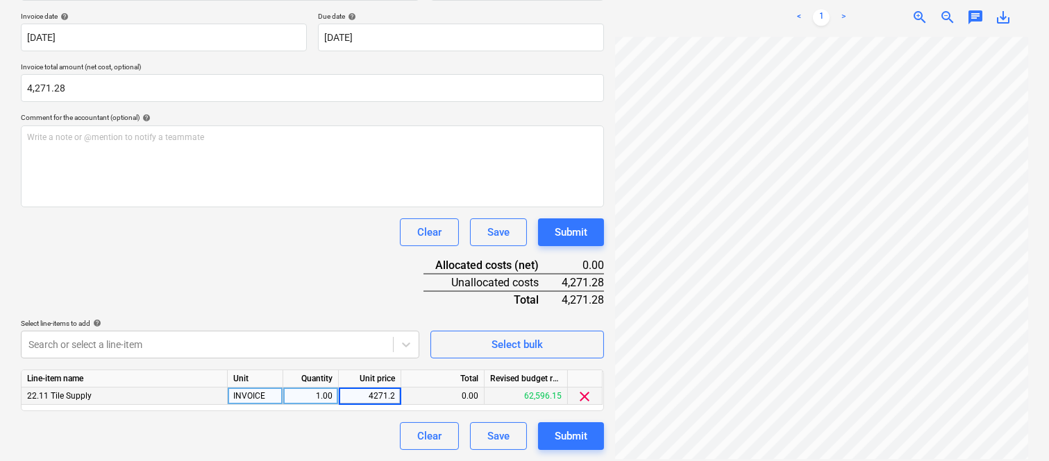
type input "4271.28"
click at [358, 433] on div "Clear Save Submit" at bounding box center [312, 437] width 583 height 28
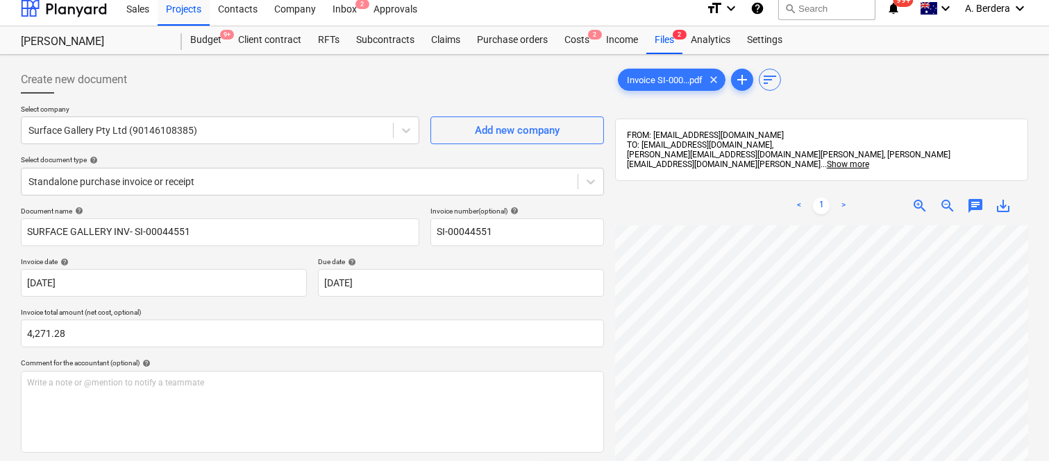
scroll to position [0, 0]
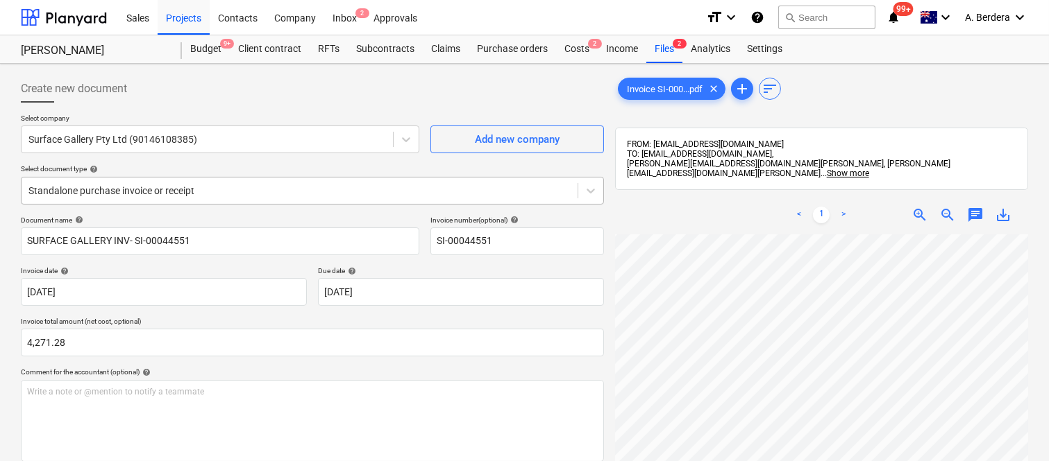
click at [272, 184] on div at bounding box center [299, 191] width 542 height 14
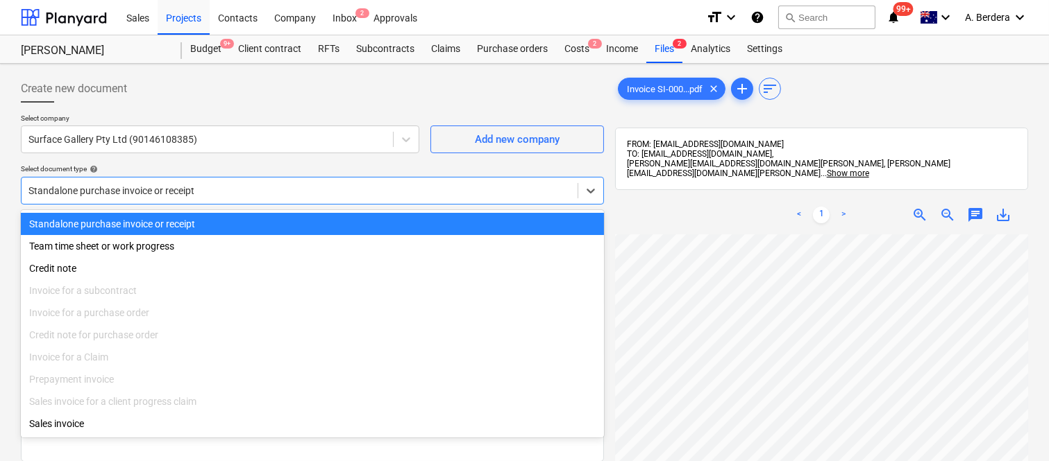
click at [289, 223] on div "Standalone purchase invoice or receipt" at bounding box center [312, 224] width 583 height 22
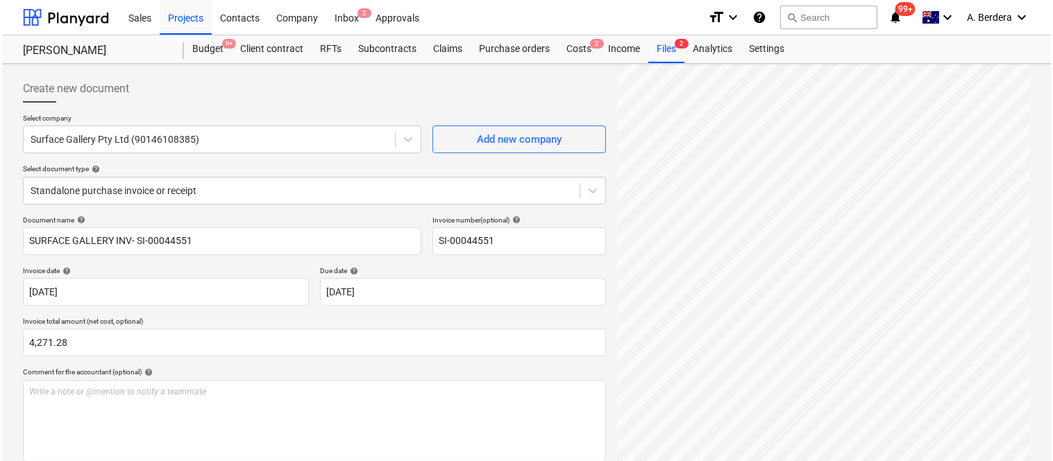
scroll to position [255, 0]
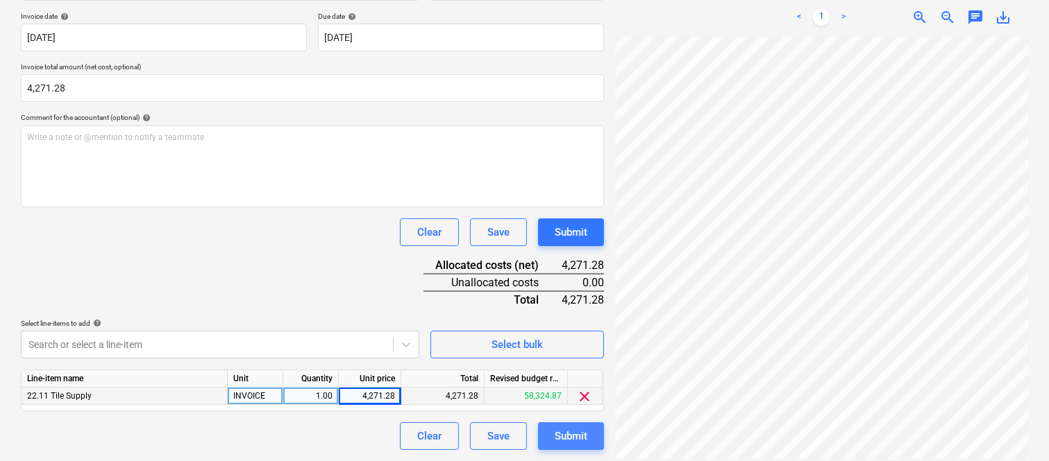
click at [565, 436] on div "Submit" at bounding box center [570, 436] width 33 height 18
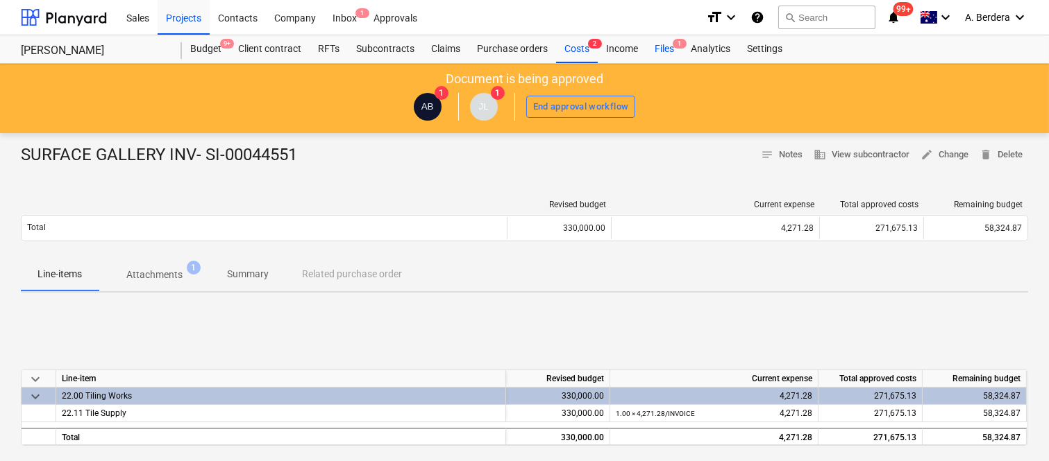
click at [677, 47] on span "1" at bounding box center [679, 44] width 14 height 10
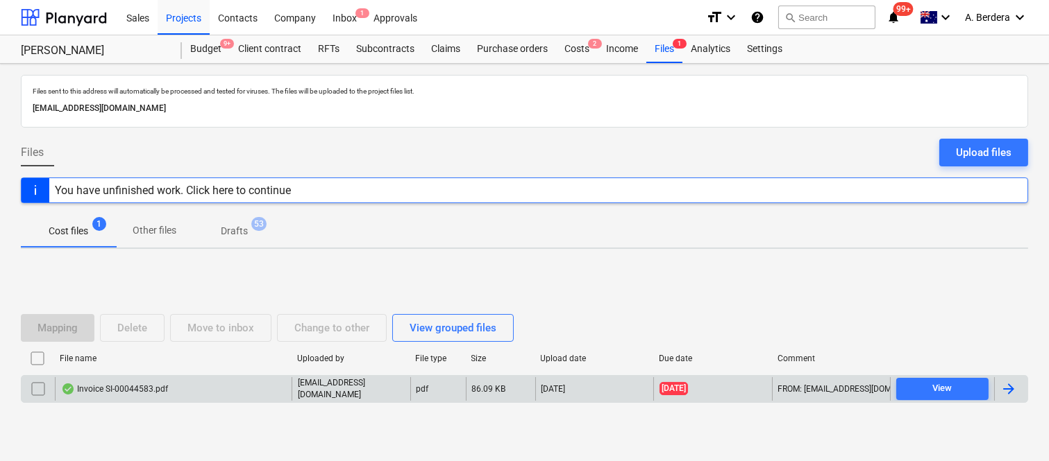
click at [226, 387] on div "Invoice SI-00044583.pdf" at bounding box center [173, 390] width 237 height 24
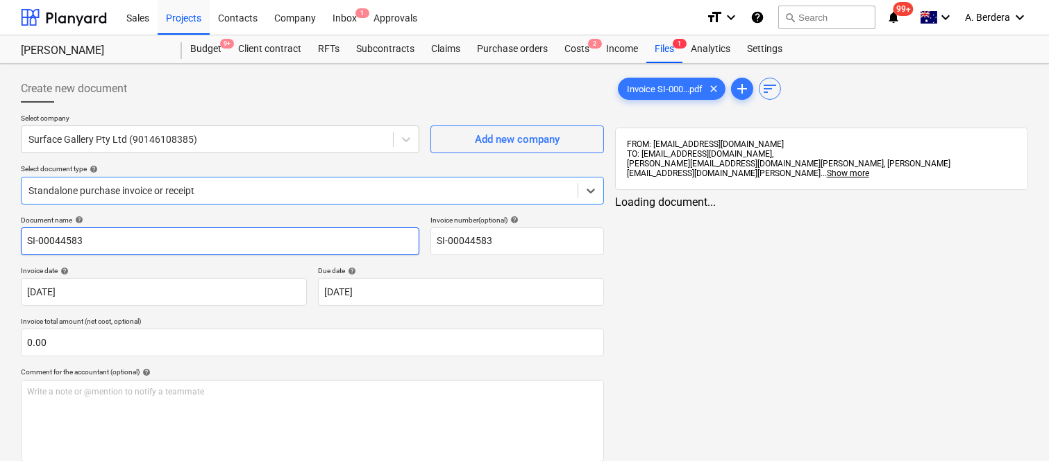
type input "SI-00044583"
type input "25 Aug 2025"
type input "24 Sep 2025"
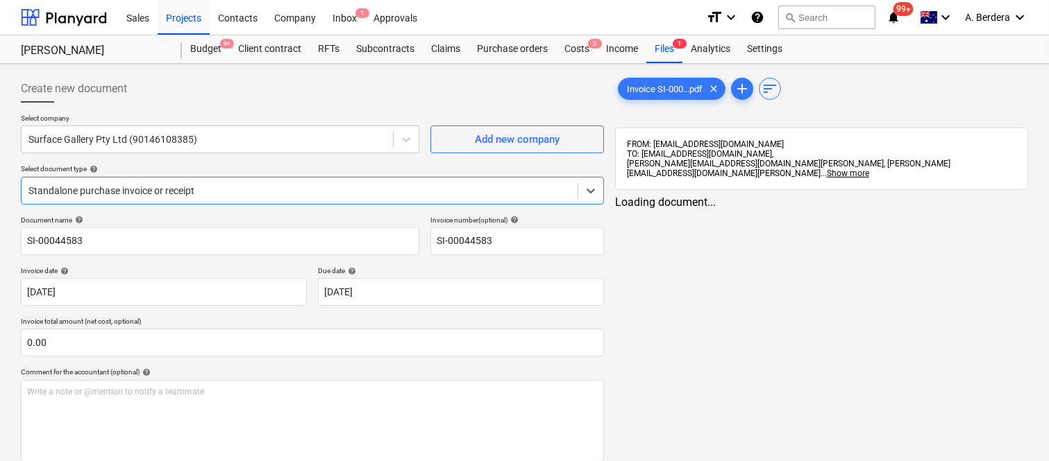
click at [303, 184] on div at bounding box center [299, 191] width 542 height 14
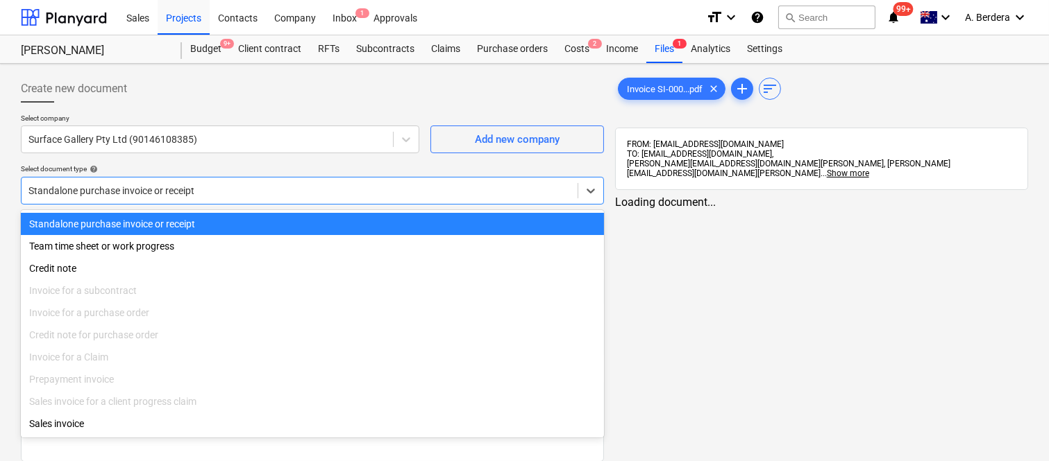
click at [320, 231] on div "Standalone purchase invoice or receipt" at bounding box center [312, 224] width 583 height 22
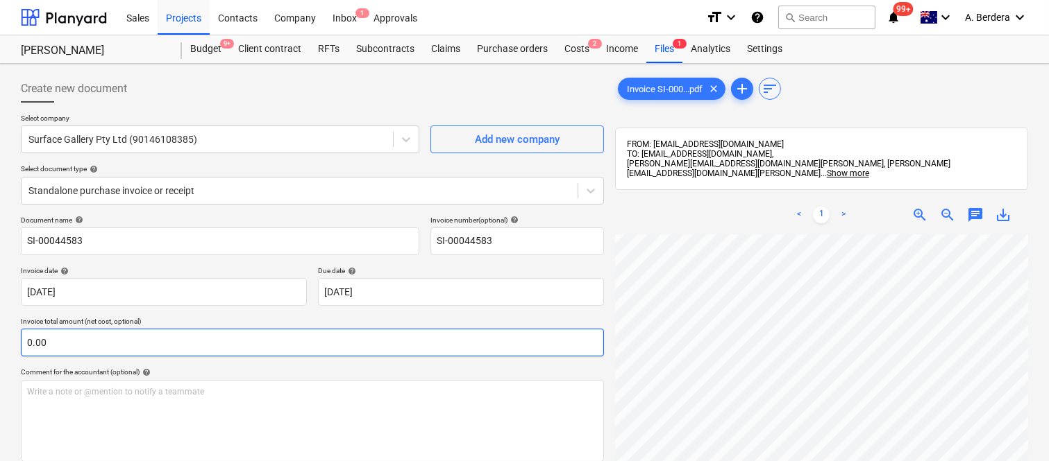
scroll to position [29, 213]
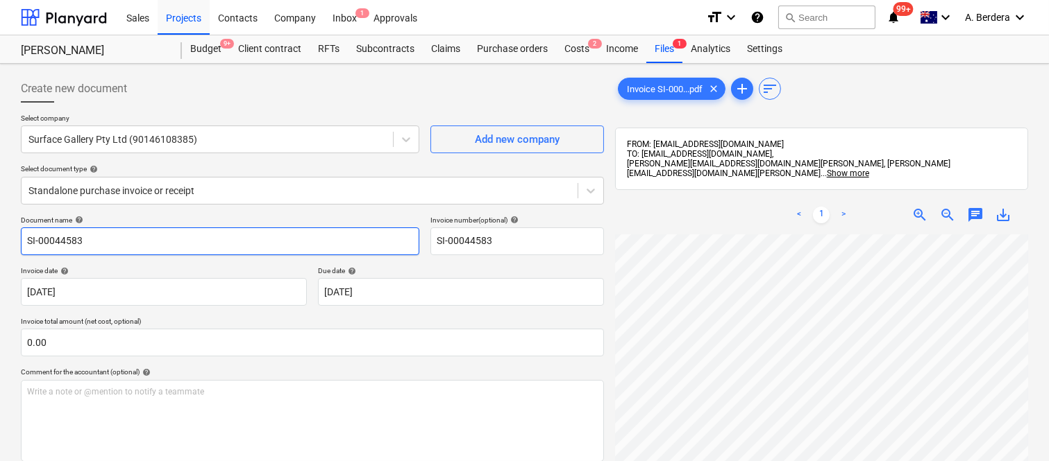
click at [24, 246] on input "SI-00044583" at bounding box center [220, 242] width 398 height 28
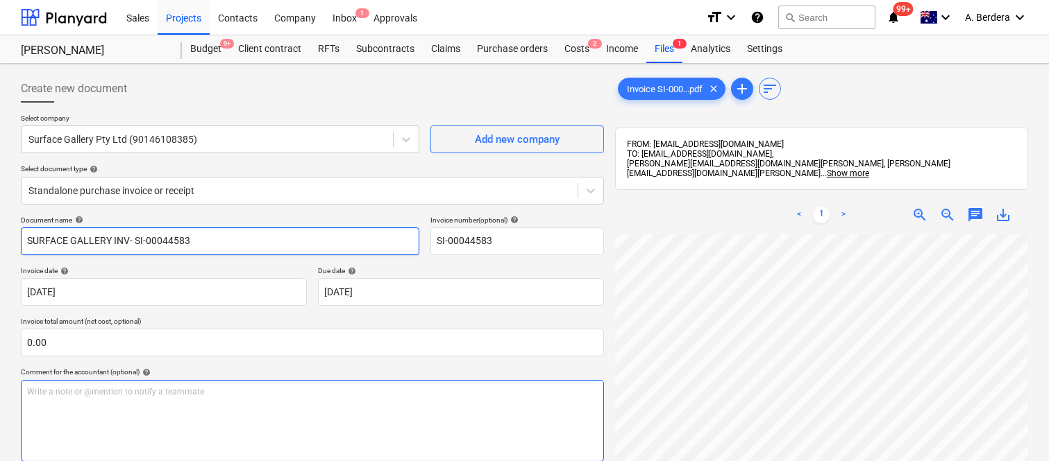
scroll to position [462, 213]
type input "SURFACE GALLERY INV- SI-00044583"
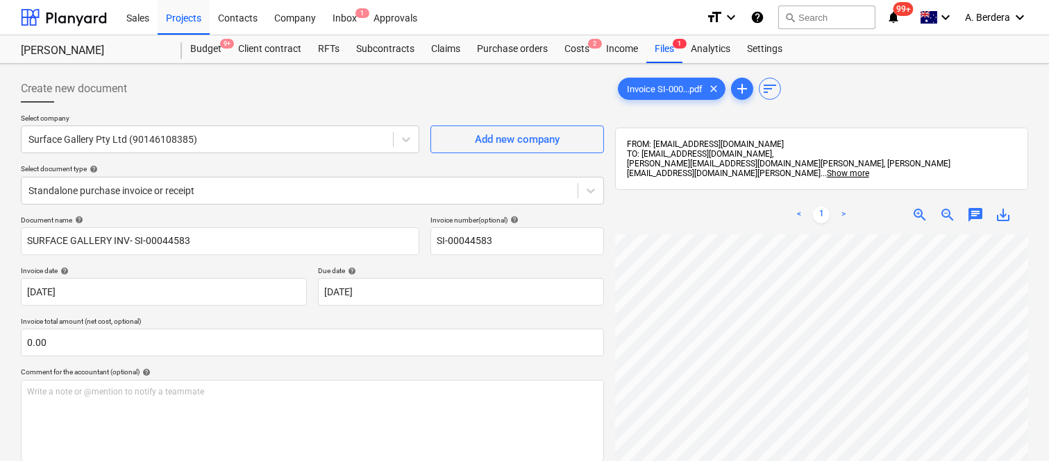
click at [993, 461] on html "Sales Projects Contacts Company Inbox 1 Approvals format_size keyboard_arrow_do…" at bounding box center [524, 230] width 1049 height 461
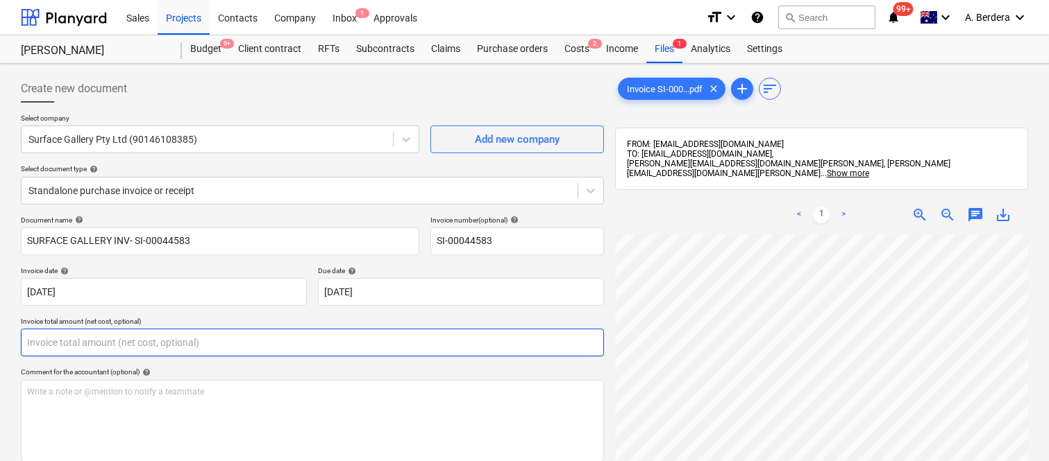
click at [169, 348] on input "text" at bounding box center [312, 343] width 583 height 28
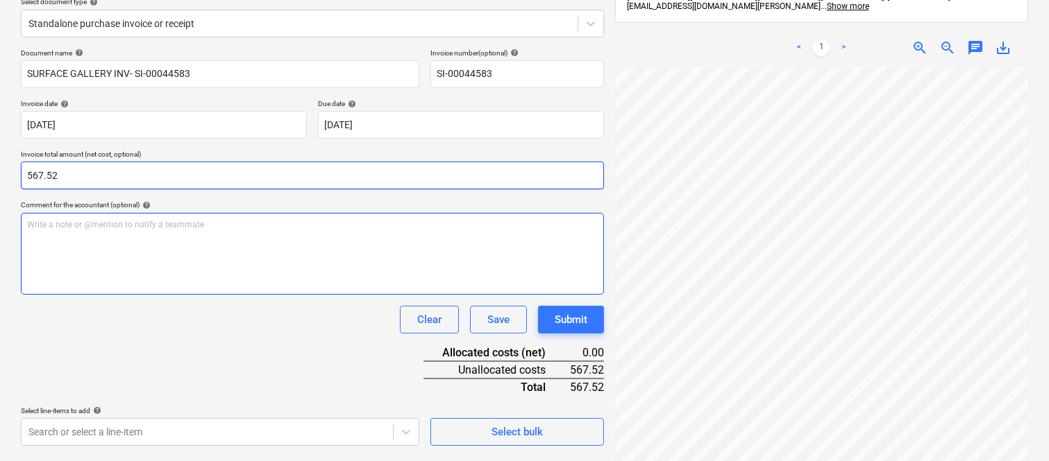
scroll to position [198, 0]
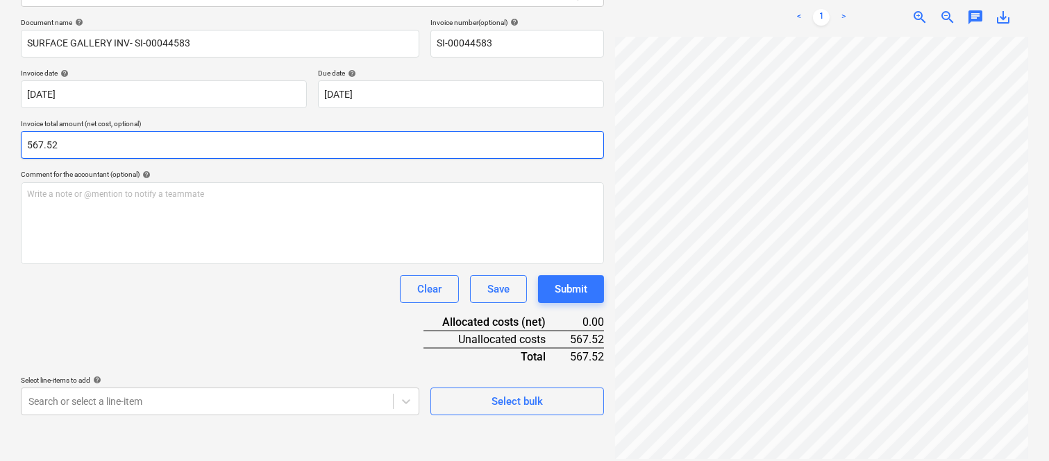
type input "567.52"
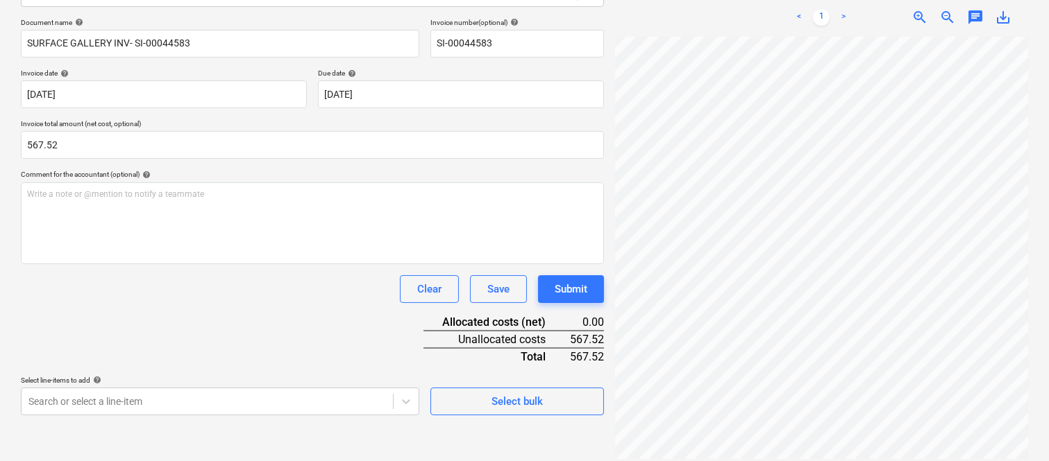
click at [287, 307] on div "Document name help SURFACE GALLERY INV- SI-00044583 Invoice number (optional) h…" at bounding box center [312, 217] width 583 height 398
click at [193, 264] on body "Sales Projects Contacts Company Inbox 1 Approvals format_size keyboard_arrow_do…" at bounding box center [524, 32] width 1049 height 461
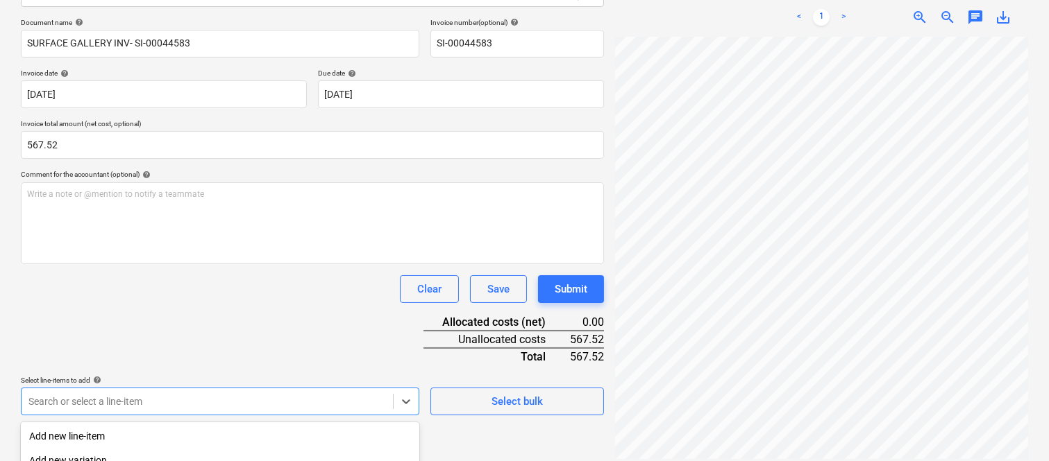
scroll to position [369, 0]
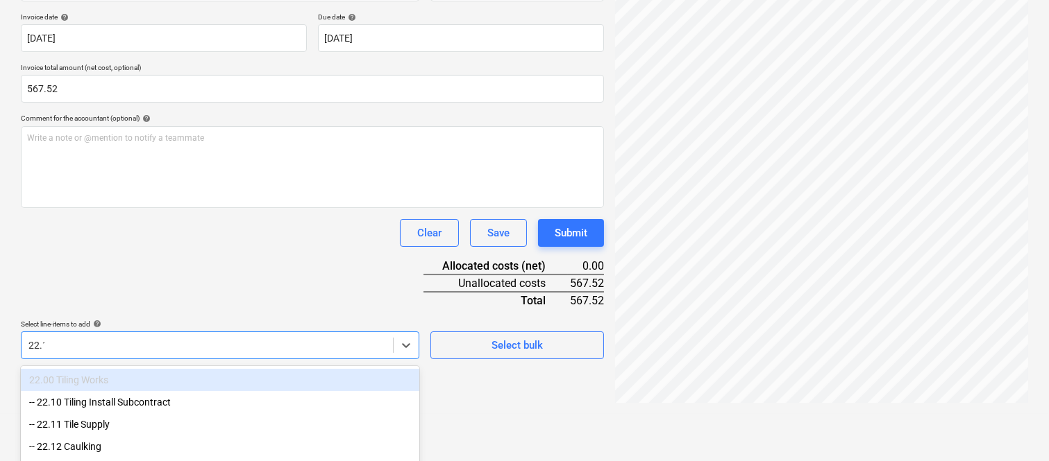
type input "22.11"
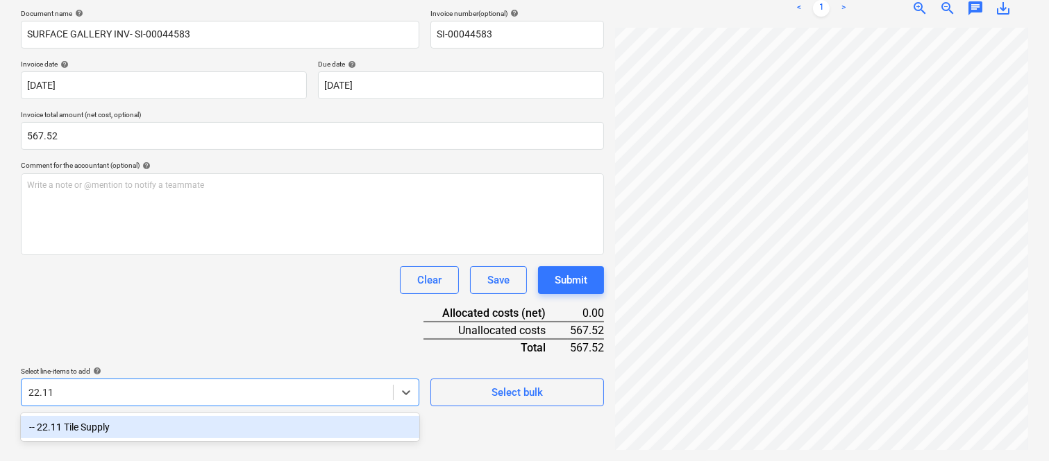
scroll to position [198, 0]
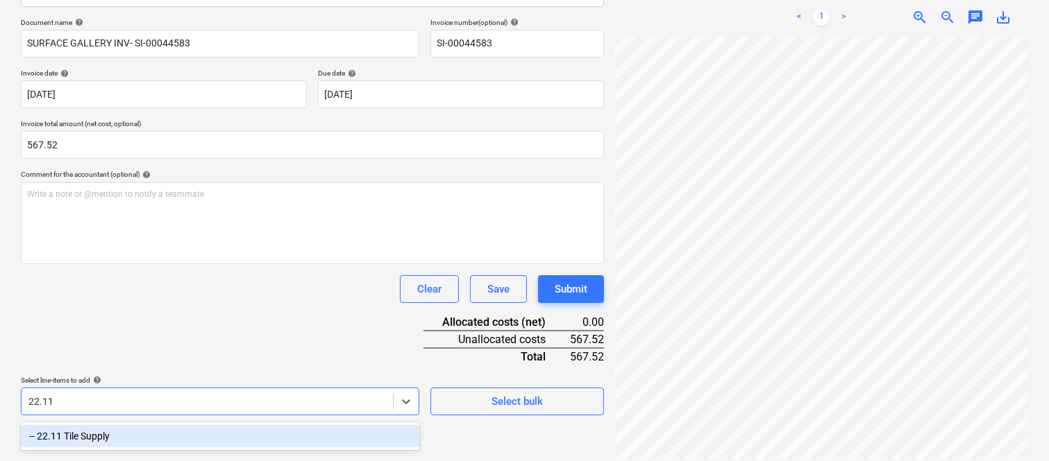
drag, startPoint x: 175, startPoint y: 431, endPoint x: 162, endPoint y: 287, distance: 144.2
click at [174, 431] on div "-- 22.11 Tile Supply" at bounding box center [220, 436] width 398 height 22
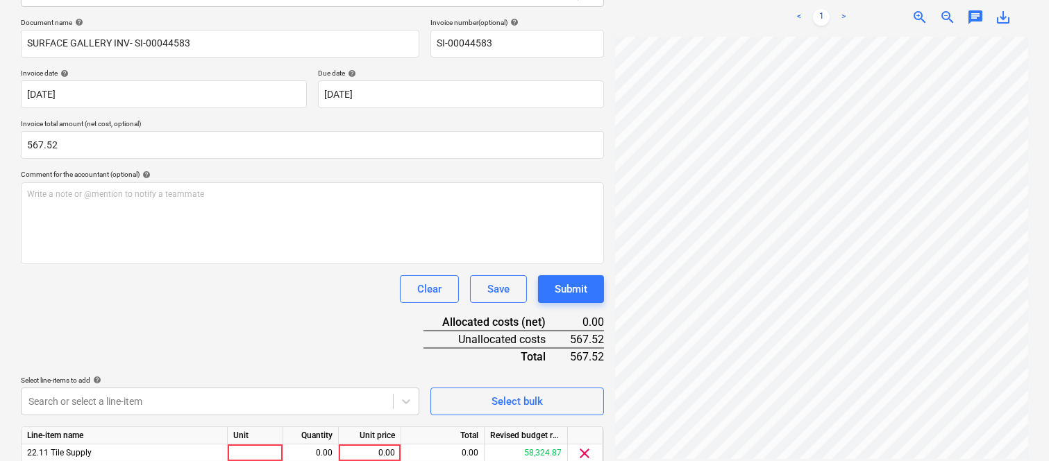
click at [162, 287] on div "Clear Save Submit" at bounding box center [312, 289] width 583 height 28
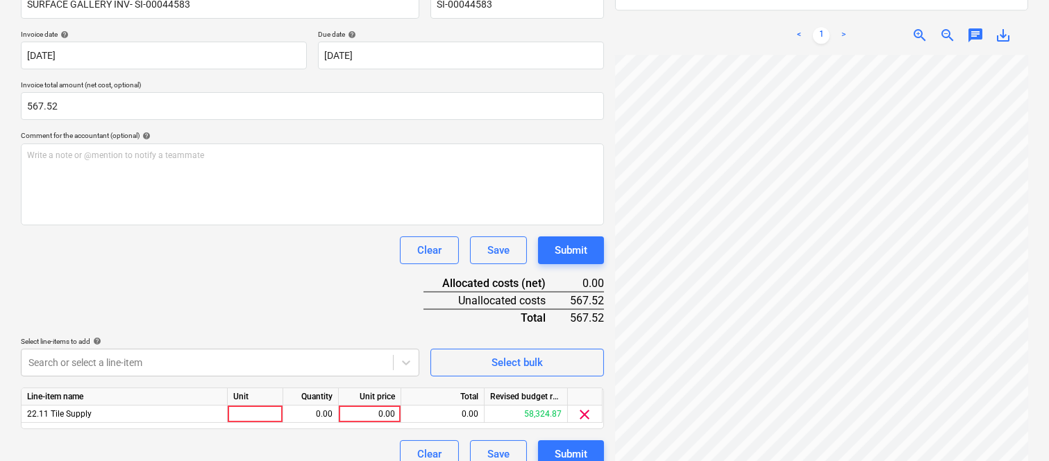
scroll to position [255, 0]
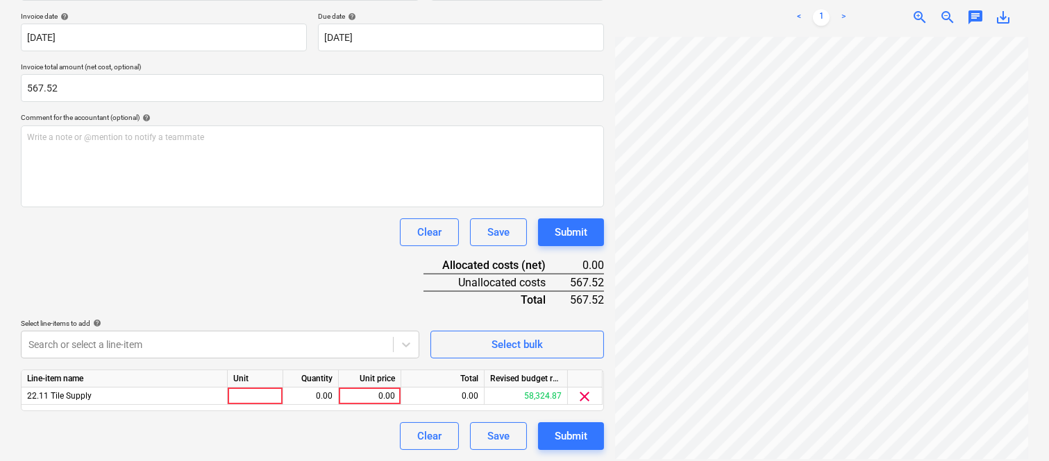
drag, startPoint x: 268, startPoint y: 393, endPoint x: 254, endPoint y: 418, distance: 28.0
click at [267, 393] on div at bounding box center [256, 396] width 56 height 17
type input "INVOICE"
click at [297, 396] on div "0.00" at bounding box center [311, 396] width 44 height 17
type input "1"
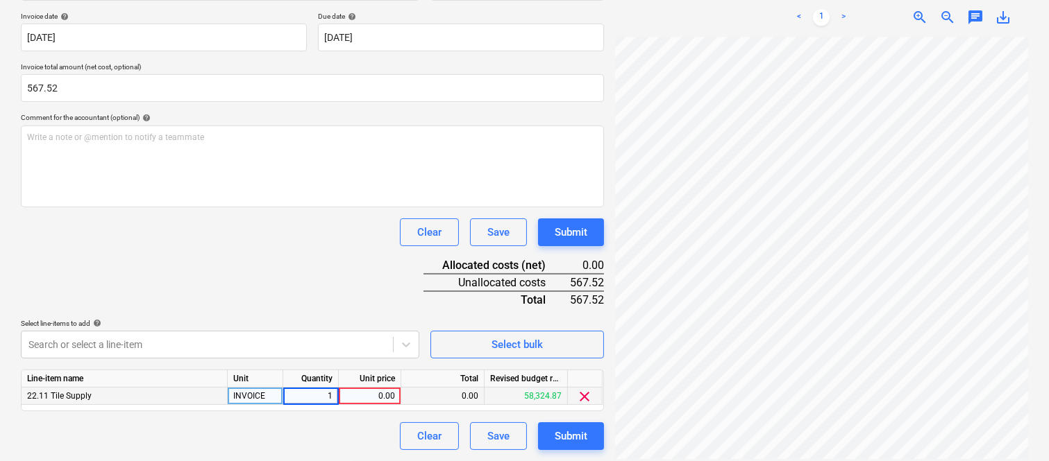
click at [372, 396] on div "0.00" at bounding box center [369, 396] width 51 height 17
type input "567.52"
click at [386, 428] on div "Clear Save Submit" at bounding box center [312, 437] width 583 height 28
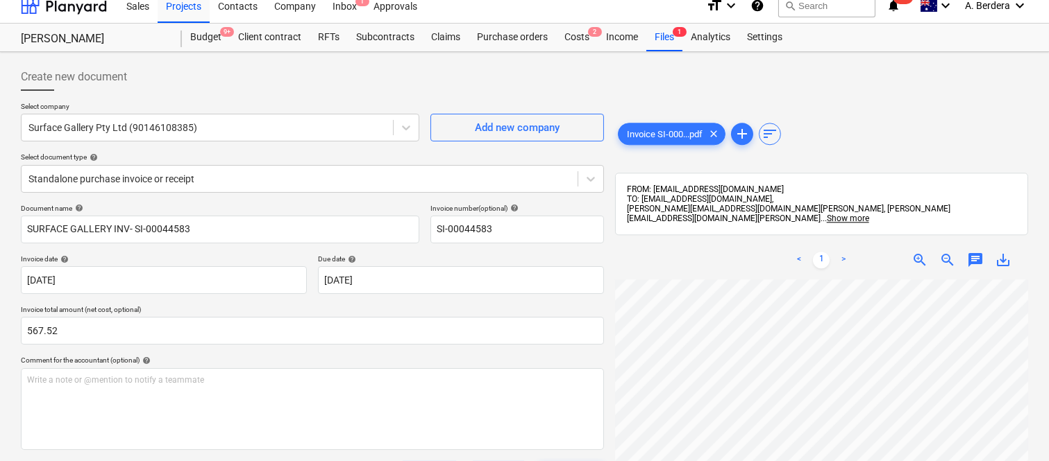
scroll to position [0, 0]
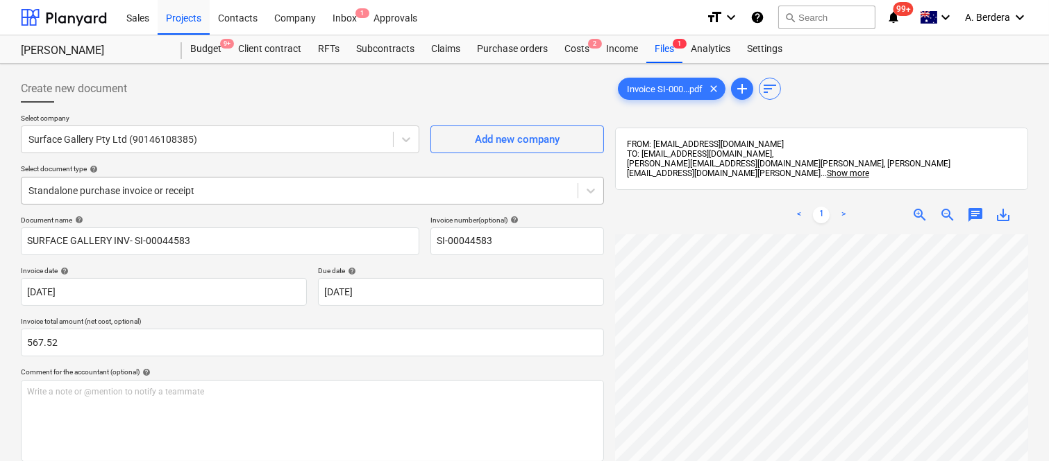
click at [285, 184] on div at bounding box center [299, 191] width 542 height 14
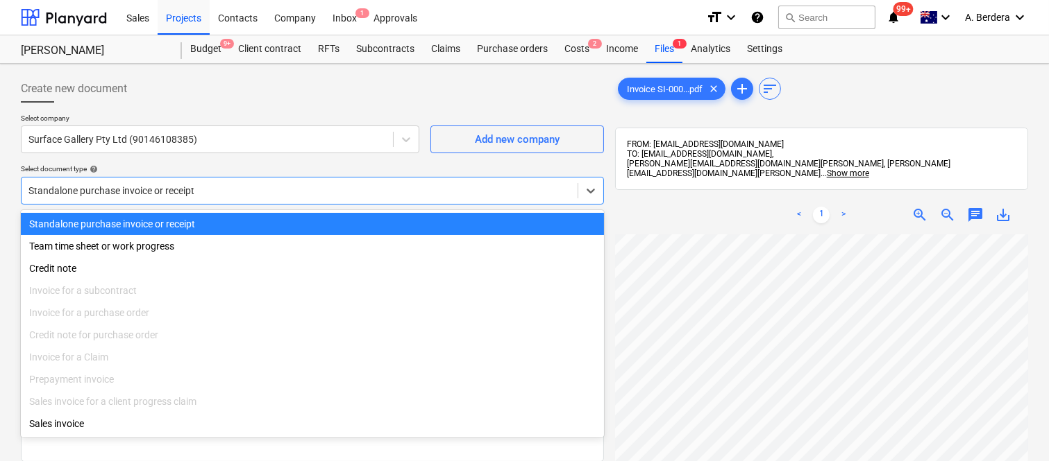
click at [305, 218] on div "Standalone purchase invoice or receipt" at bounding box center [312, 224] width 583 height 22
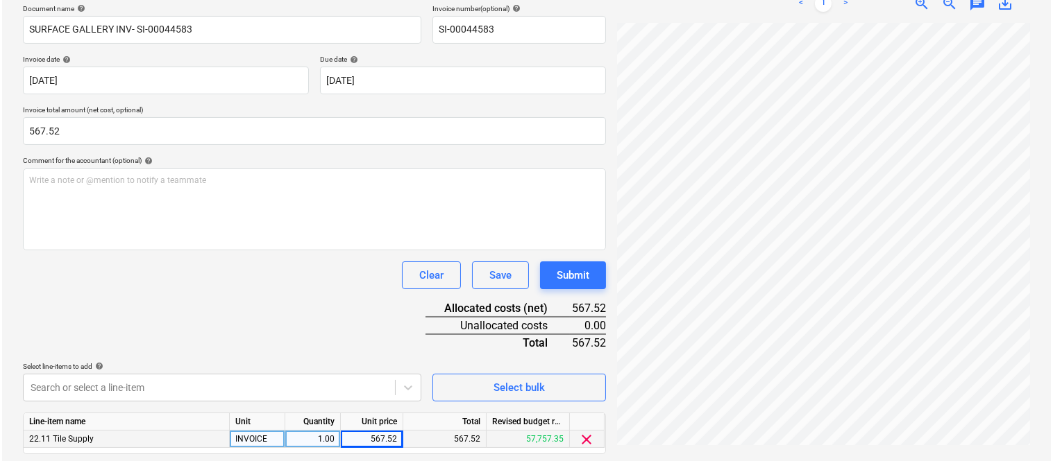
scroll to position [255, 0]
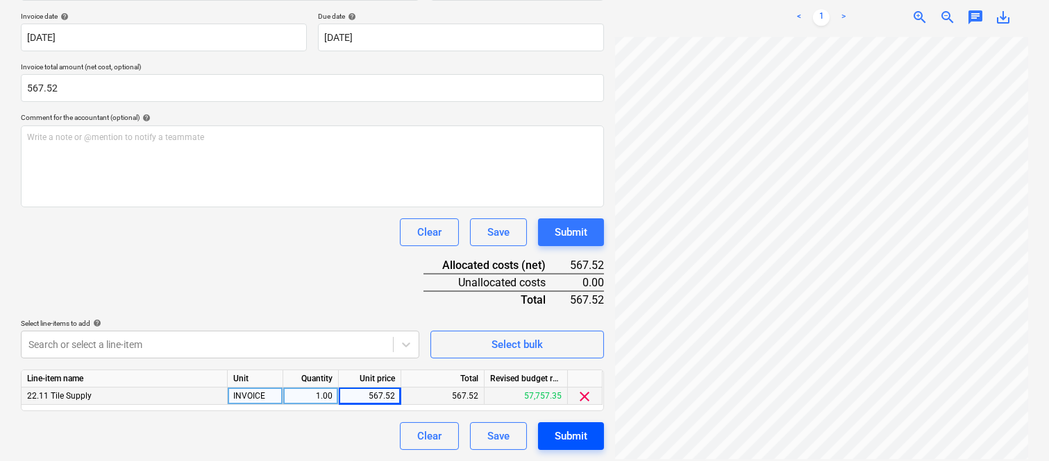
click at [577, 439] on div "Submit" at bounding box center [570, 436] width 33 height 18
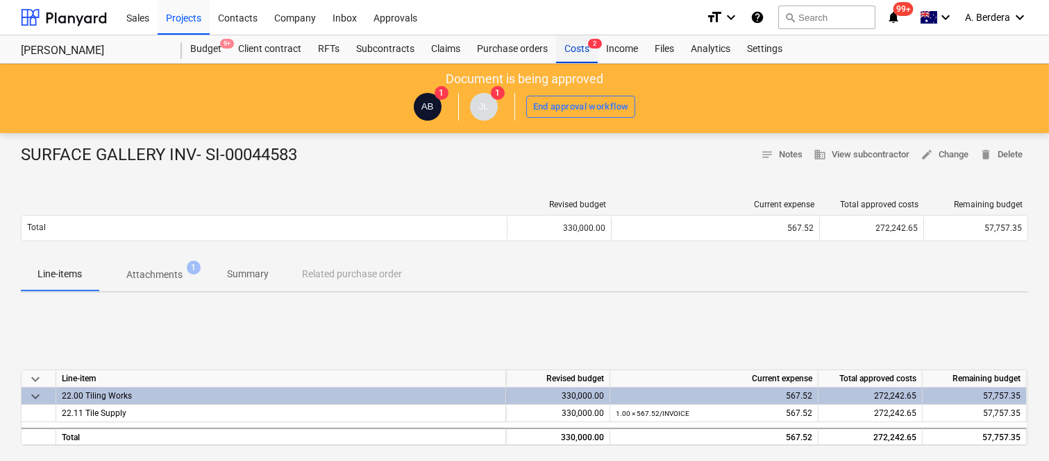
click at [579, 51] on div "Costs 2" at bounding box center [577, 49] width 42 height 28
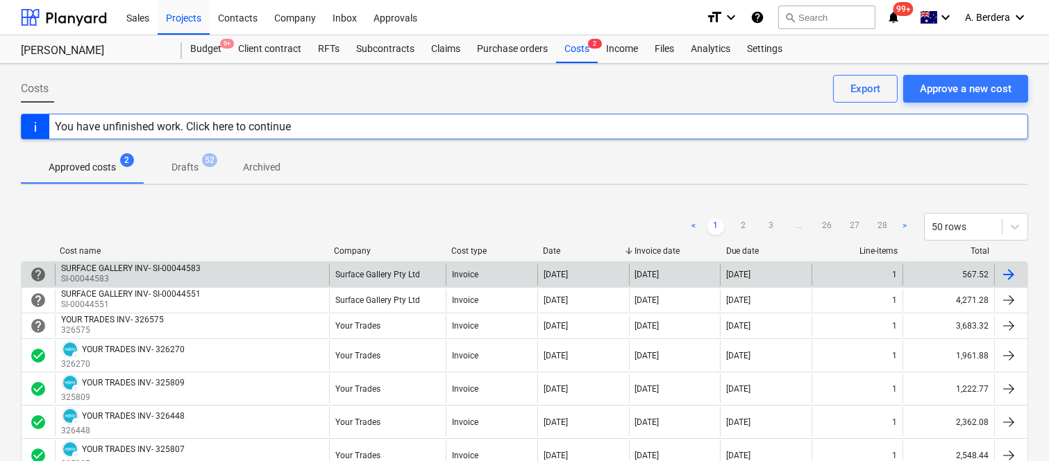
click at [326, 271] on div "SURFACE GALLERY INV- SI-00044583 SI-00044583" at bounding box center [192, 275] width 274 height 22
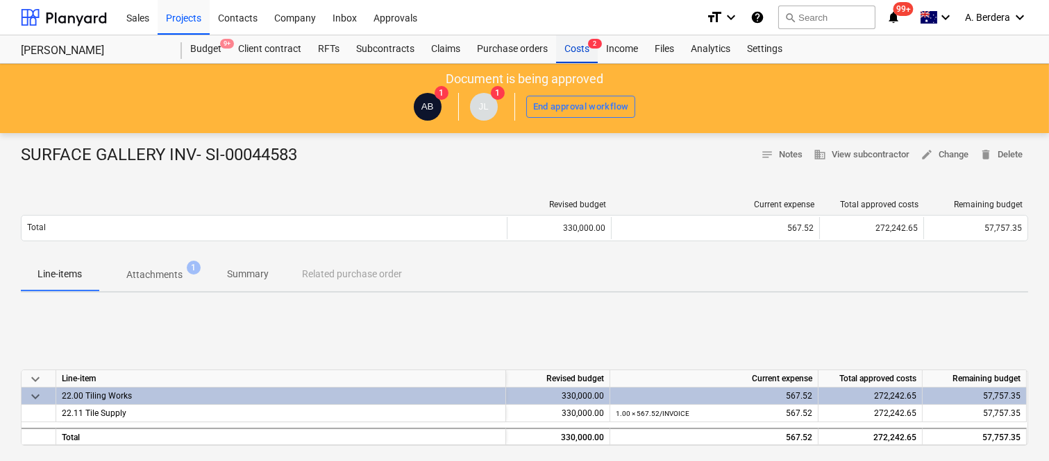
click at [578, 51] on div "Costs 2" at bounding box center [577, 49] width 42 height 28
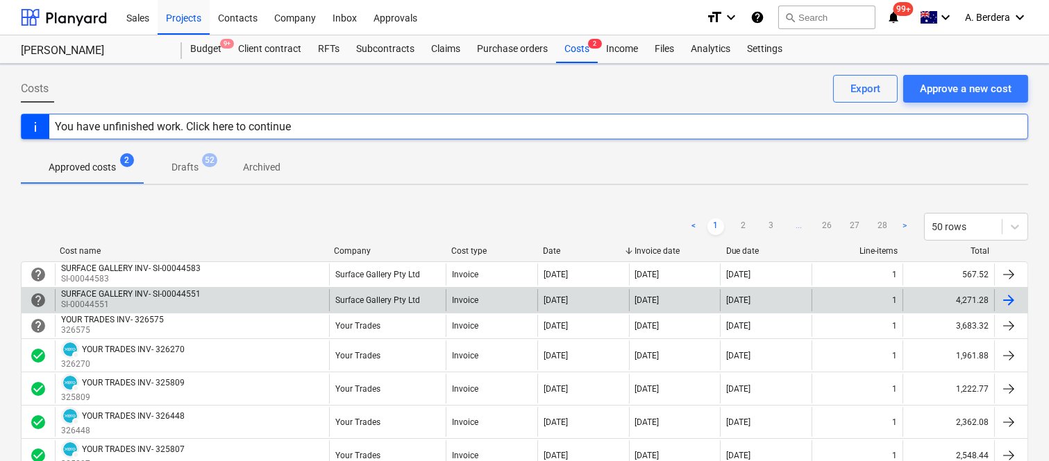
click at [228, 300] on div "SURFACE GALLERY INV- SI-00044551 SI-00044551" at bounding box center [192, 300] width 274 height 22
